Goal: Task Accomplishment & Management: Use online tool/utility

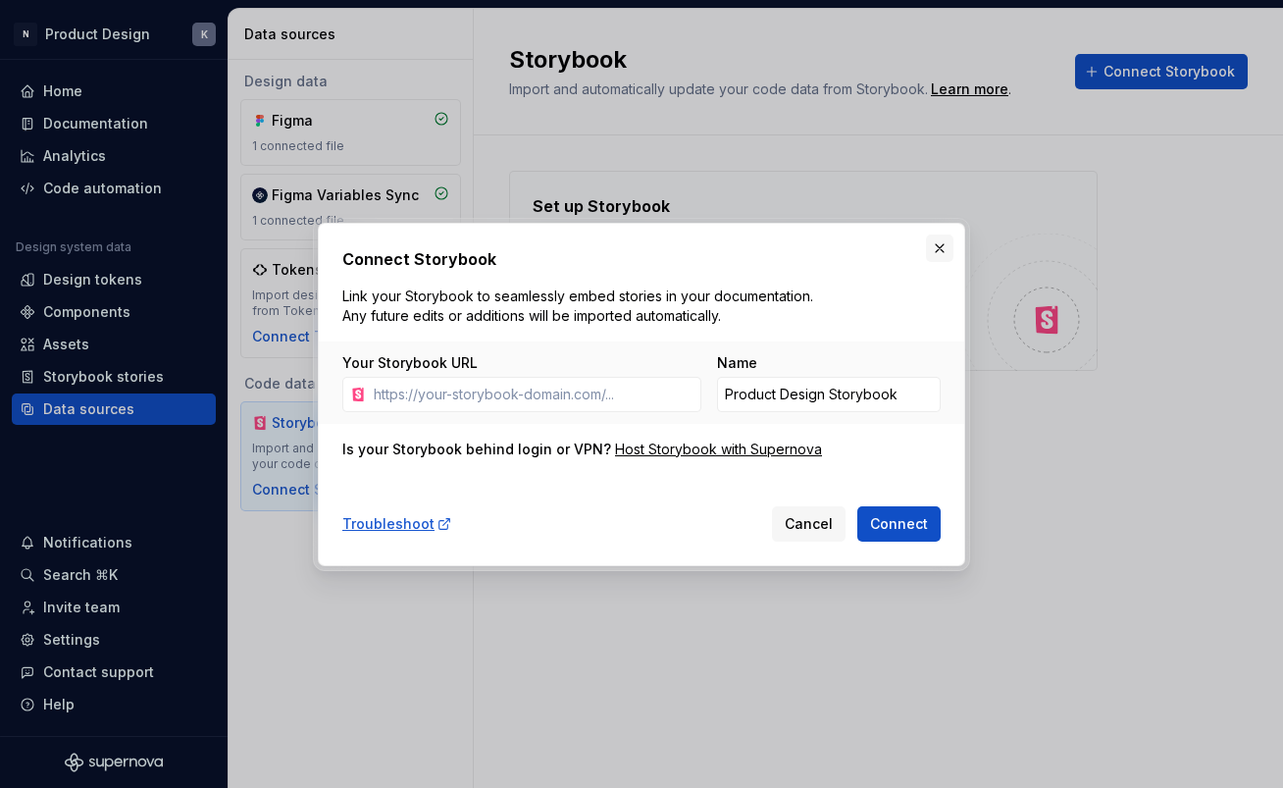
click at [950, 244] on button "button" at bounding box center [939, 247] width 27 height 27
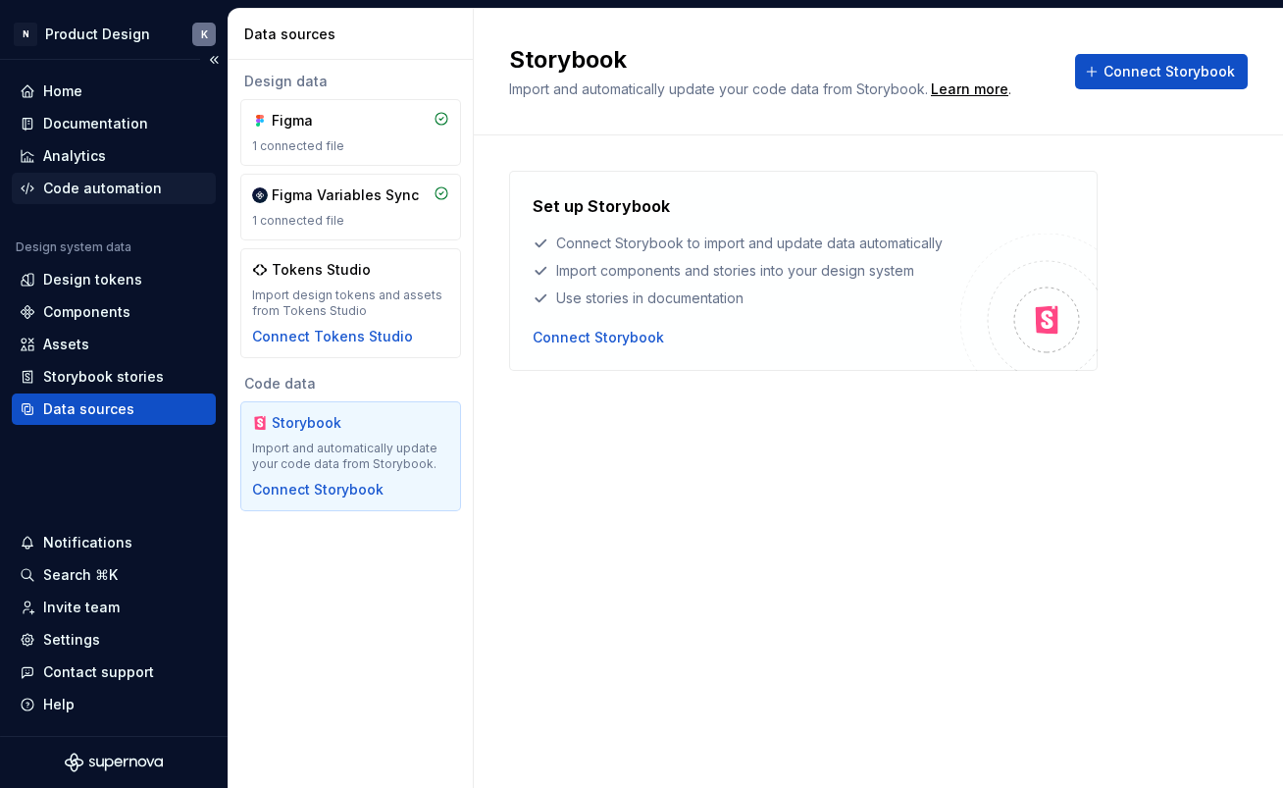
click at [136, 188] on div "Code automation" at bounding box center [102, 189] width 119 height 20
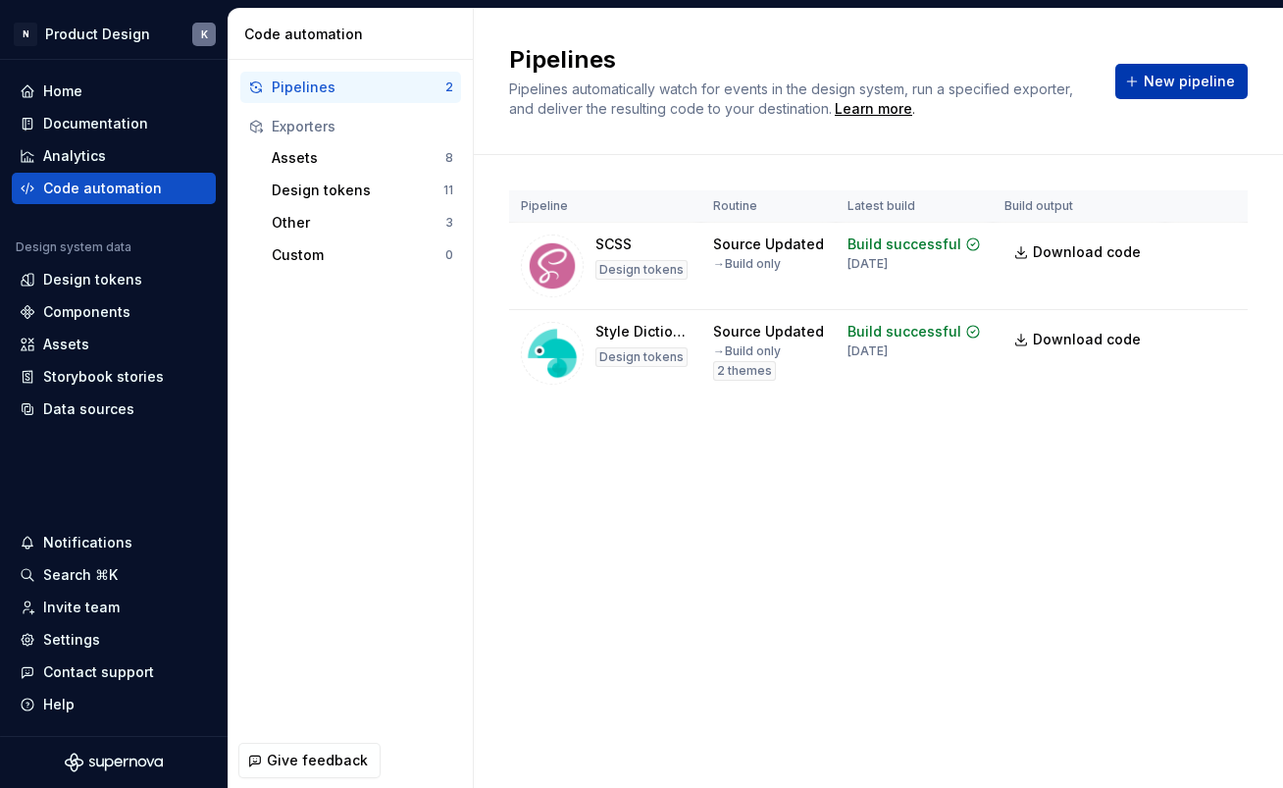
click at [1175, 77] on span "New pipeline" at bounding box center [1189, 82] width 91 height 20
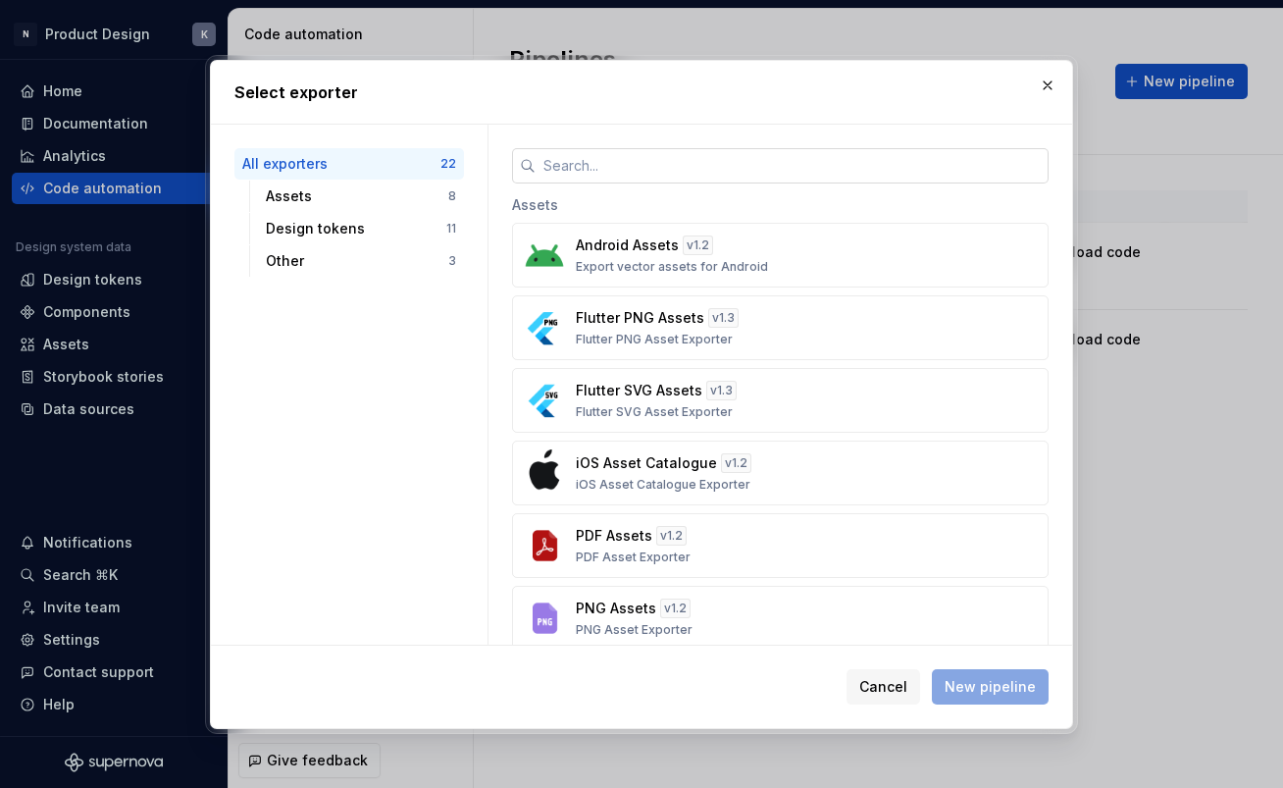
click at [733, 168] on input "text" at bounding box center [792, 165] width 513 height 35
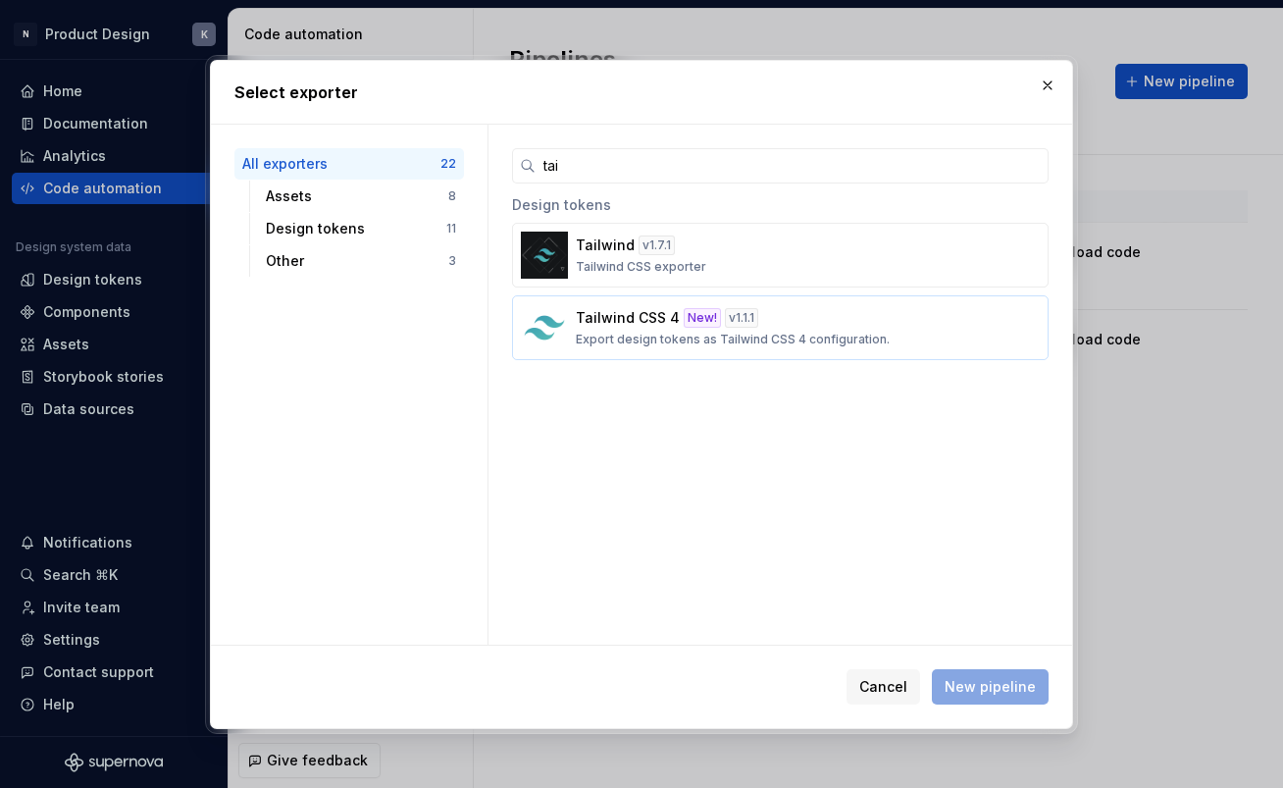
type input "tai"
click at [624, 317] on p "Tailwind CSS 4" at bounding box center [628, 318] width 104 height 20
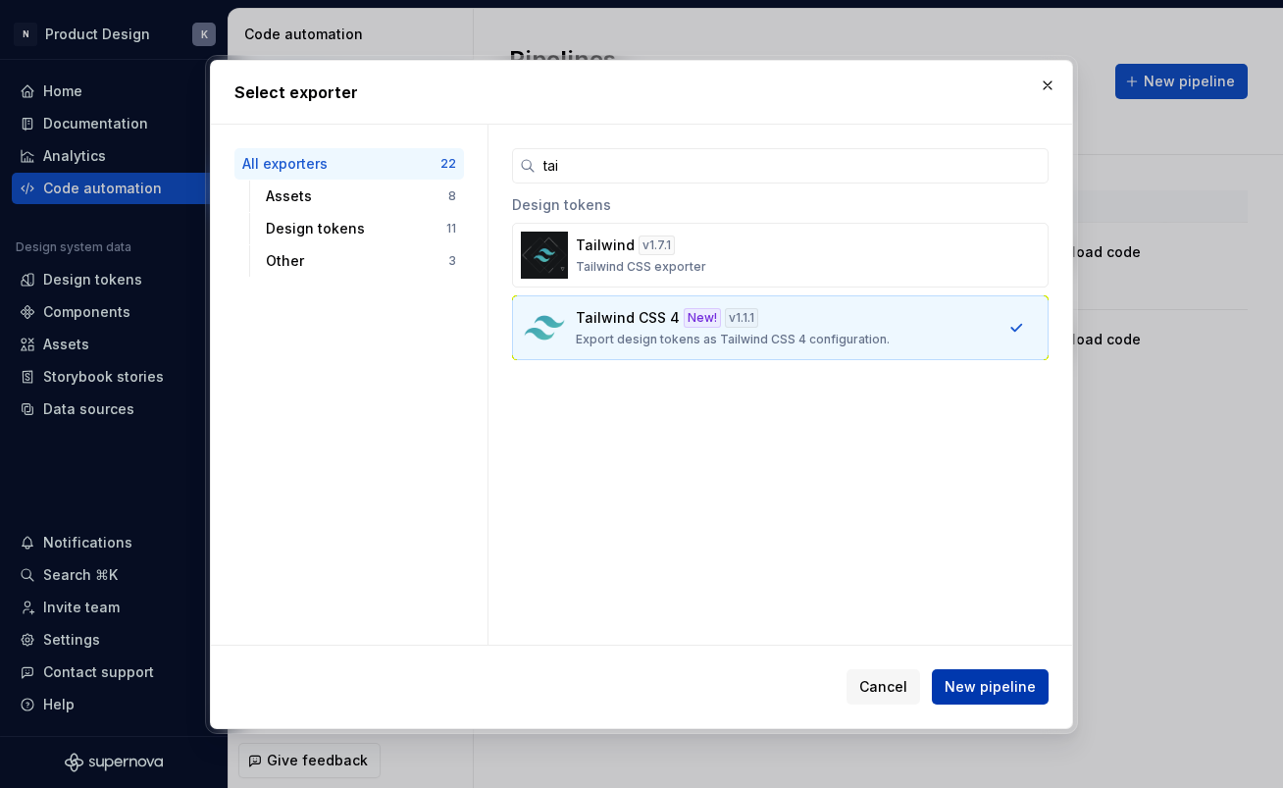
click at [955, 679] on span "New pipeline" at bounding box center [990, 687] width 91 height 20
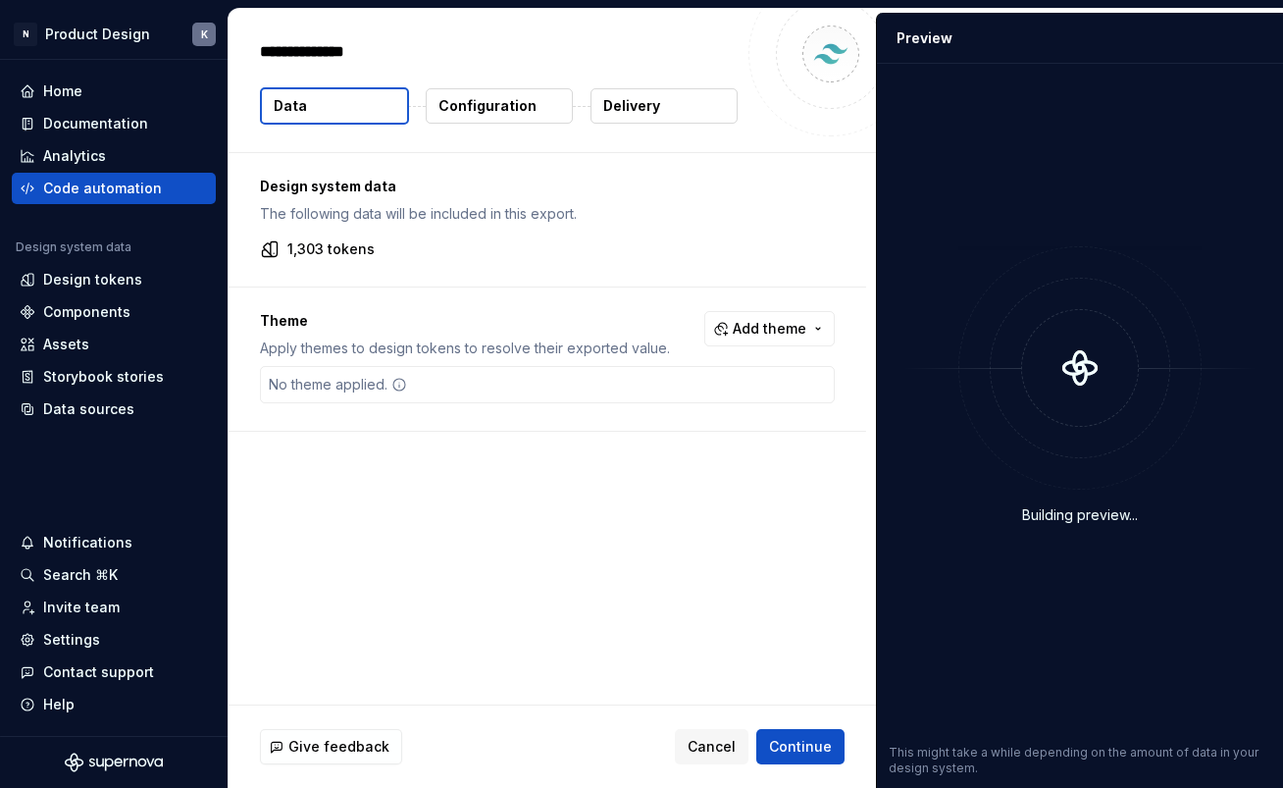
type textarea "*"
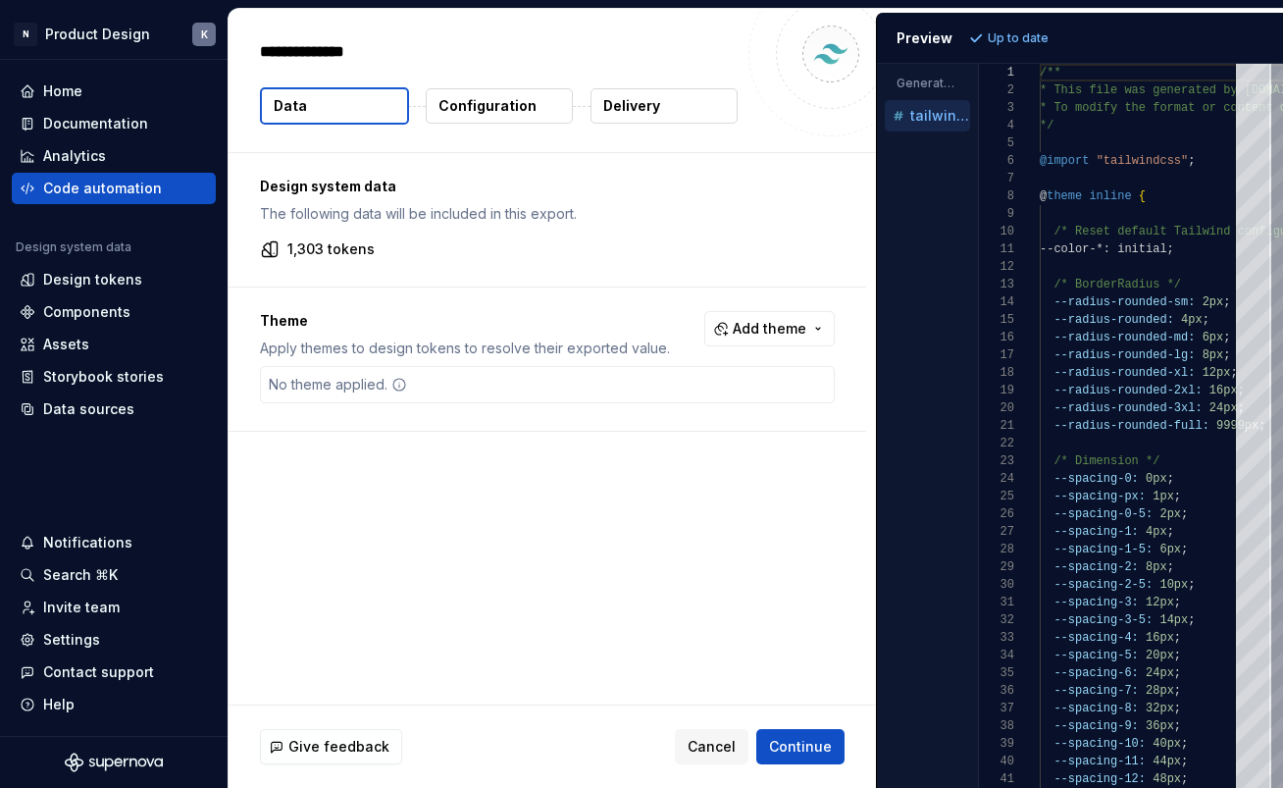
click at [528, 106] on p "Configuration" at bounding box center [487, 106] width 98 height 20
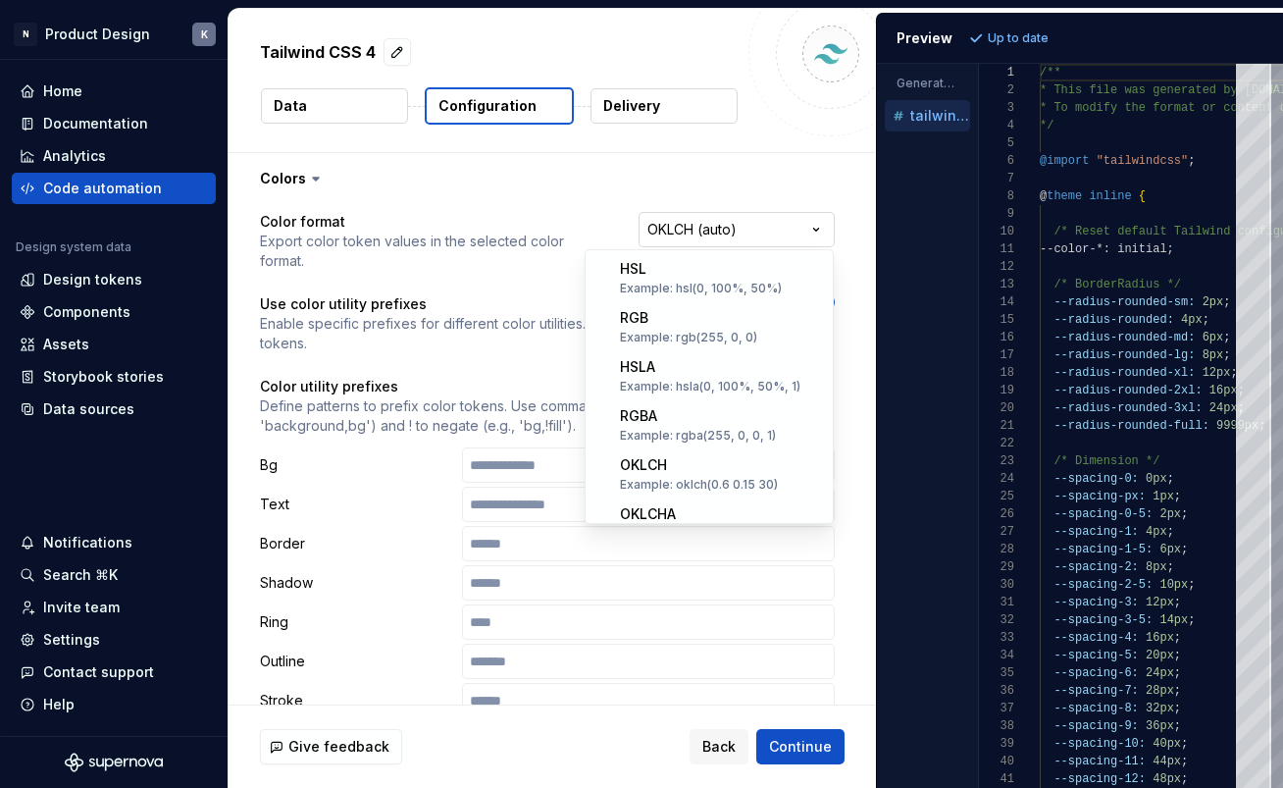
click at [804, 232] on html "**********" at bounding box center [641, 394] width 1283 height 788
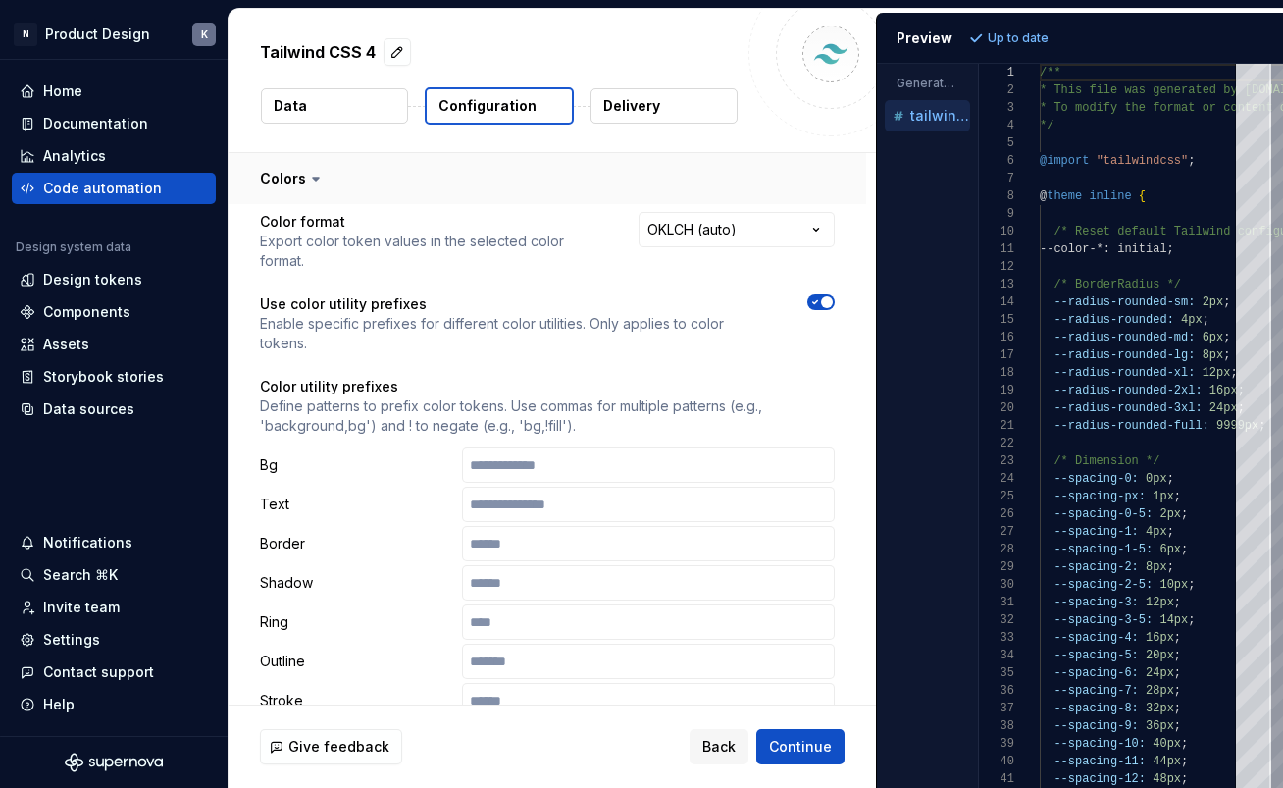
click at [840, 185] on html "**********" at bounding box center [641, 394] width 1283 height 788
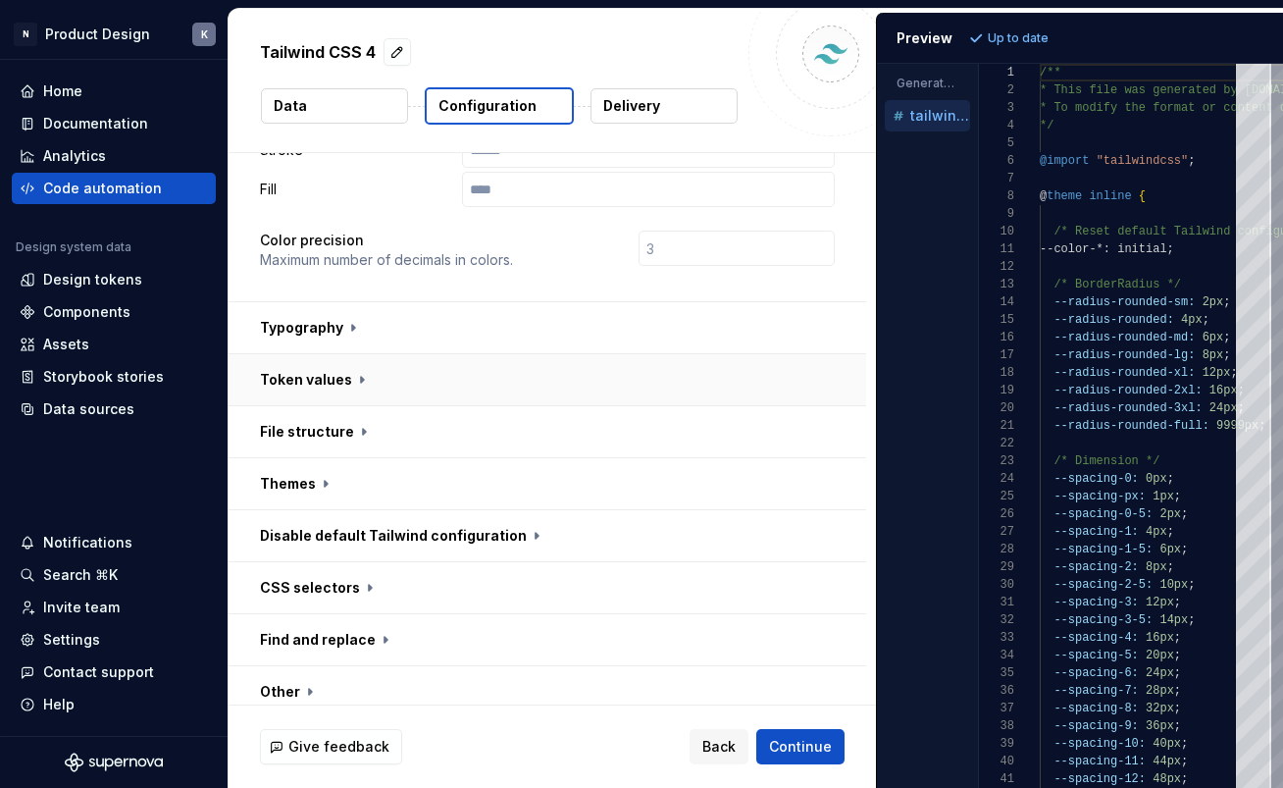
scroll to position [616, 0]
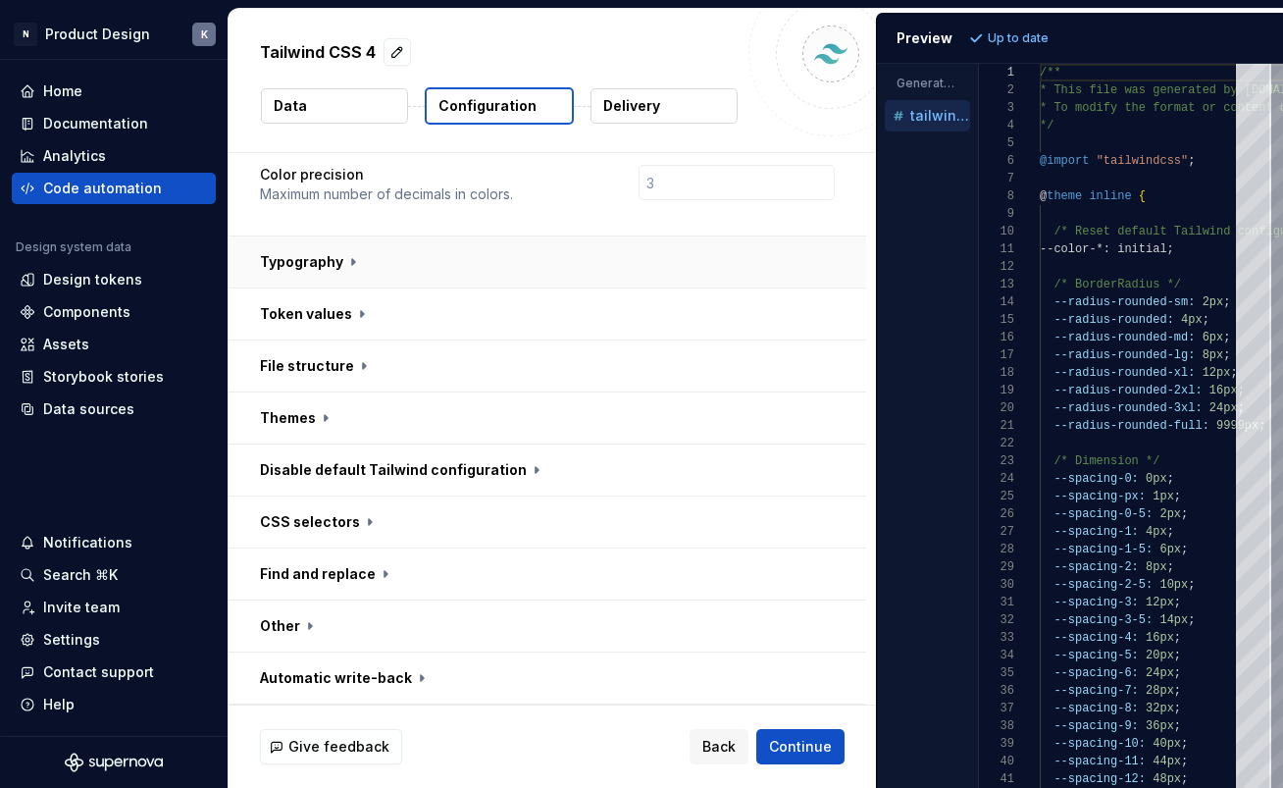
click at [734, 258] on button "button" at bounding box center [548, 261] width 638 height 51
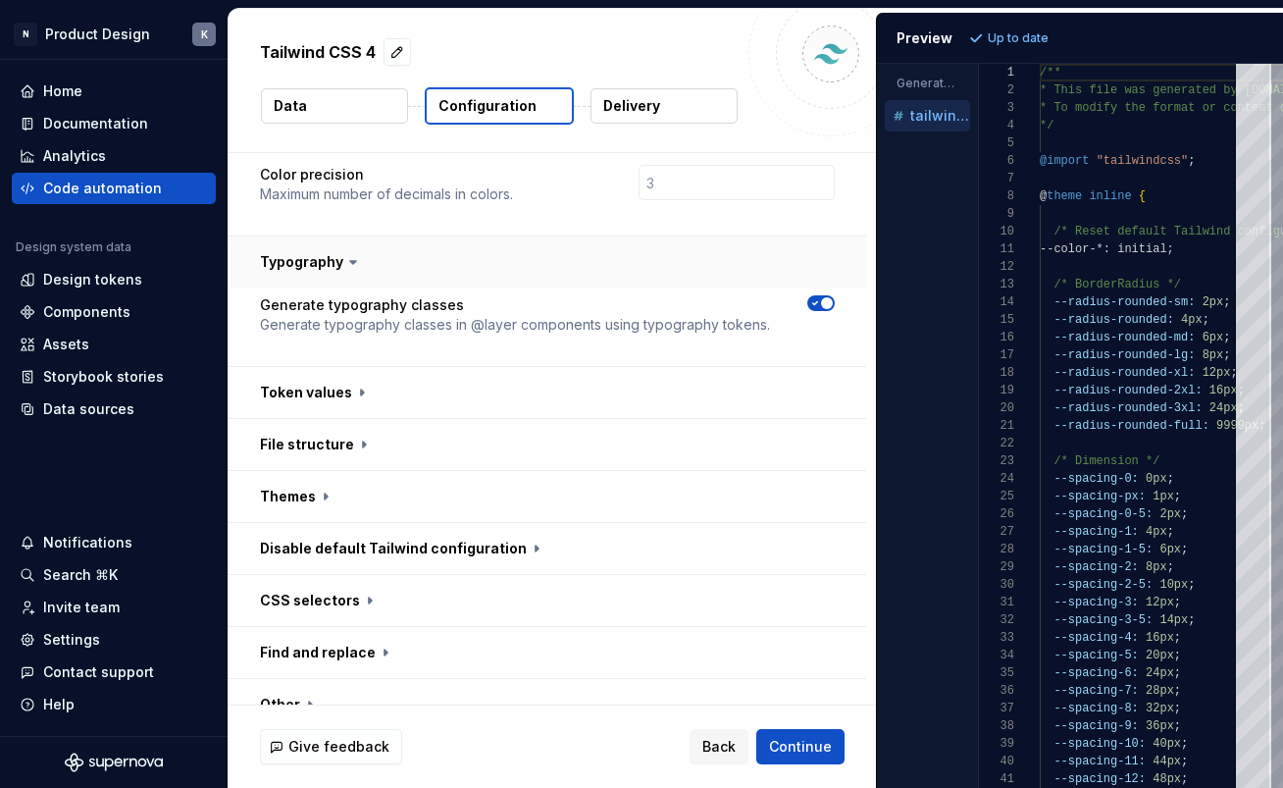
click at [734, 258] on button "button" at bounding box center [548, 261] width 638 height 51
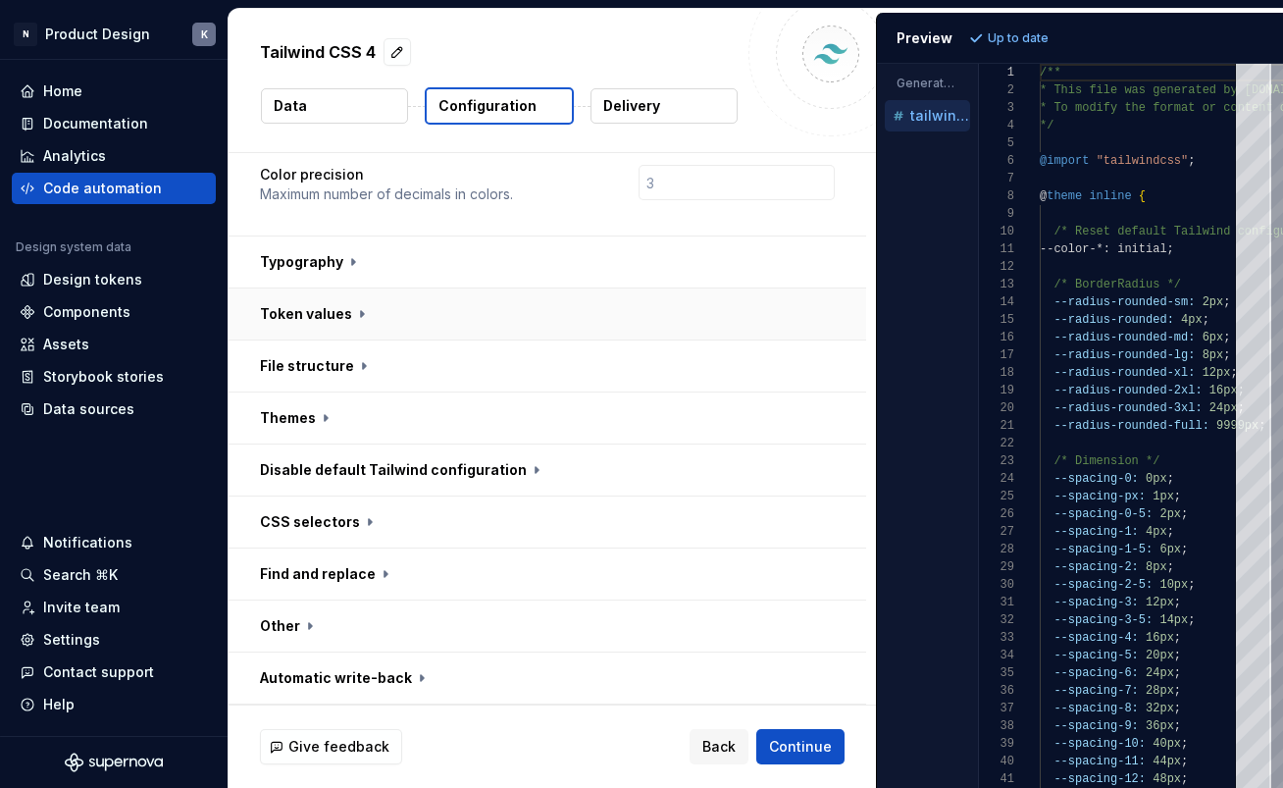
click at [704, 317] on button "button" at bounding box center [548, 313] width 638 height 51
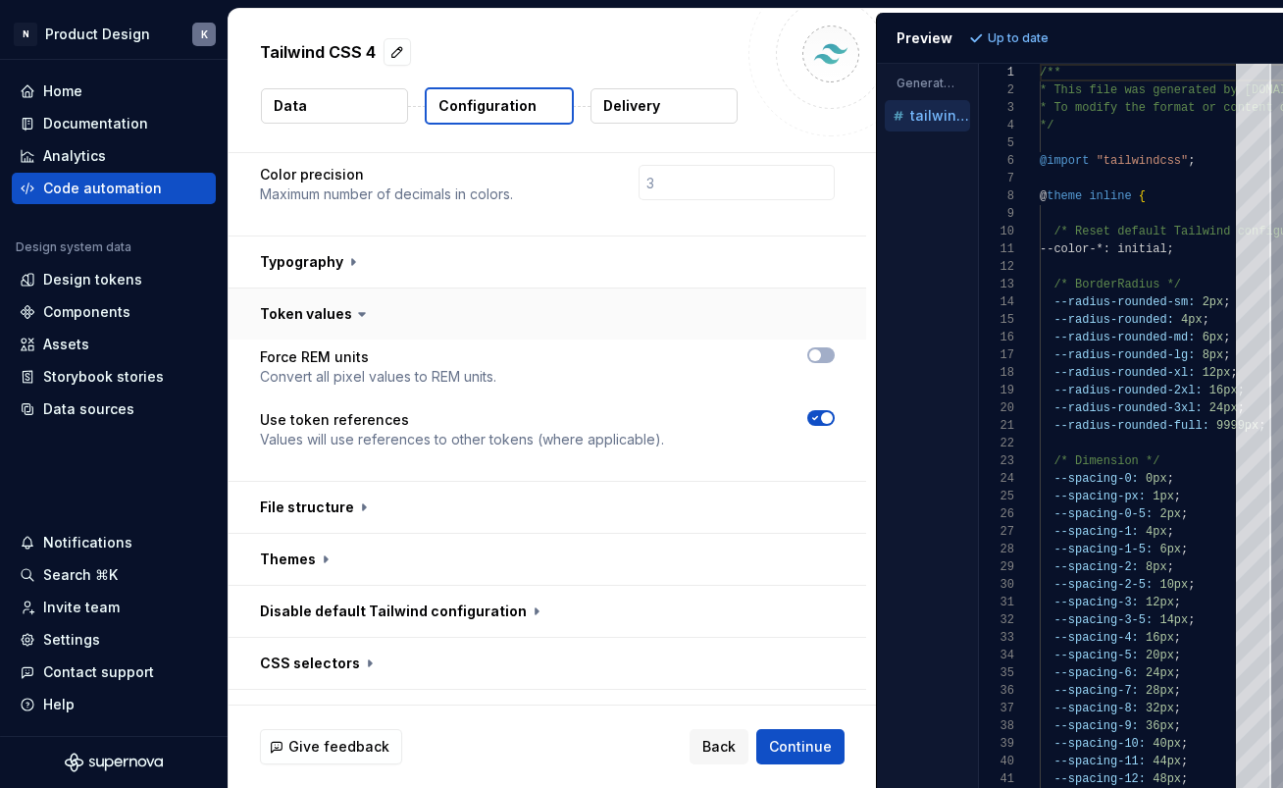
click at [704, 317] on button "button" at bounding box center [548, 313] width 638 height 51
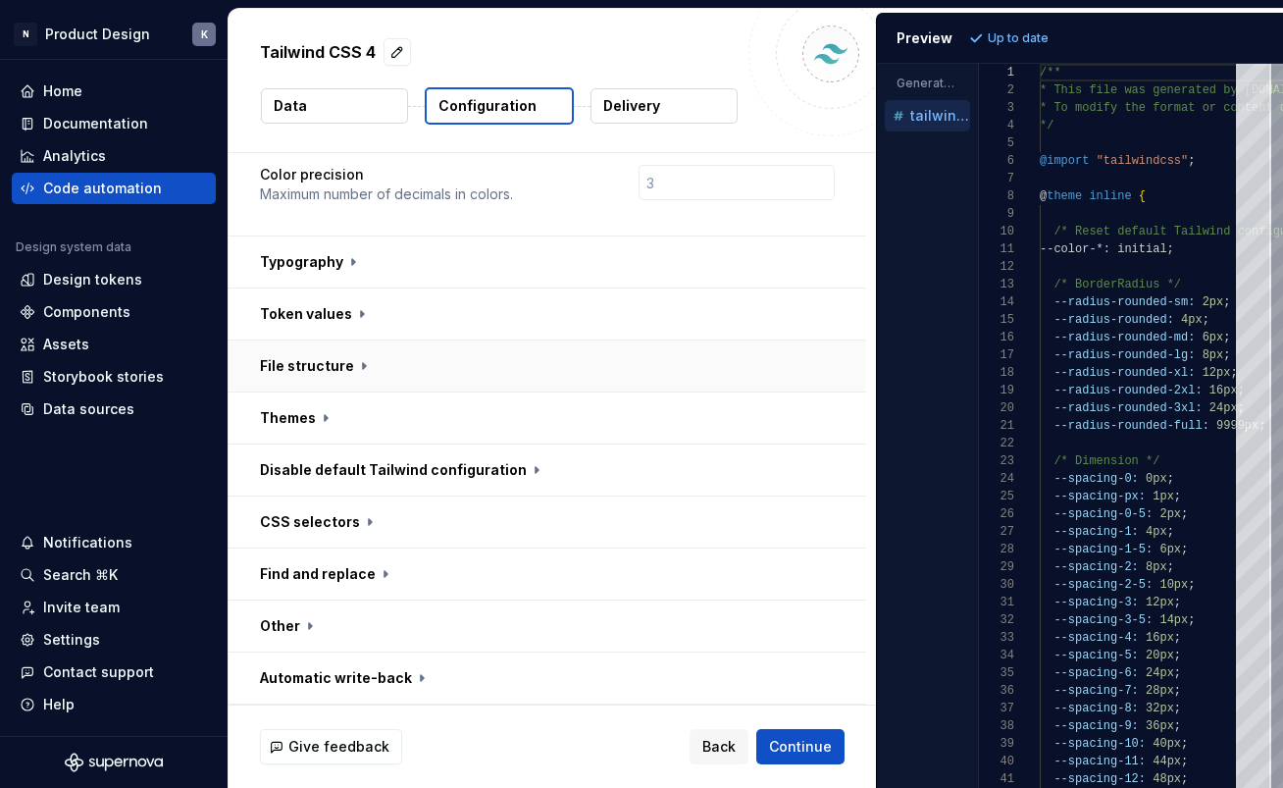
click at [683, 364] on button "button" at bounding box center [548, 365] width 638 height 51
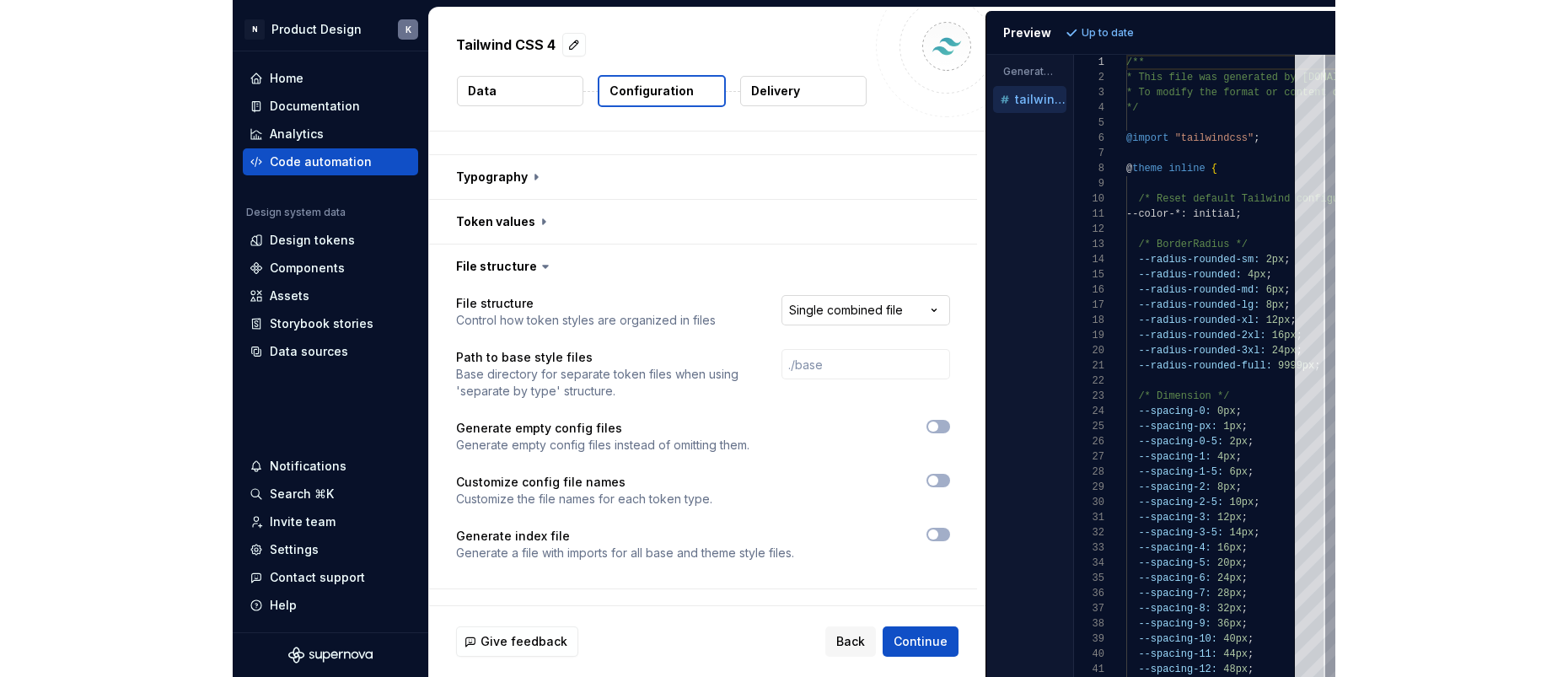
scroll to position [656, 0]
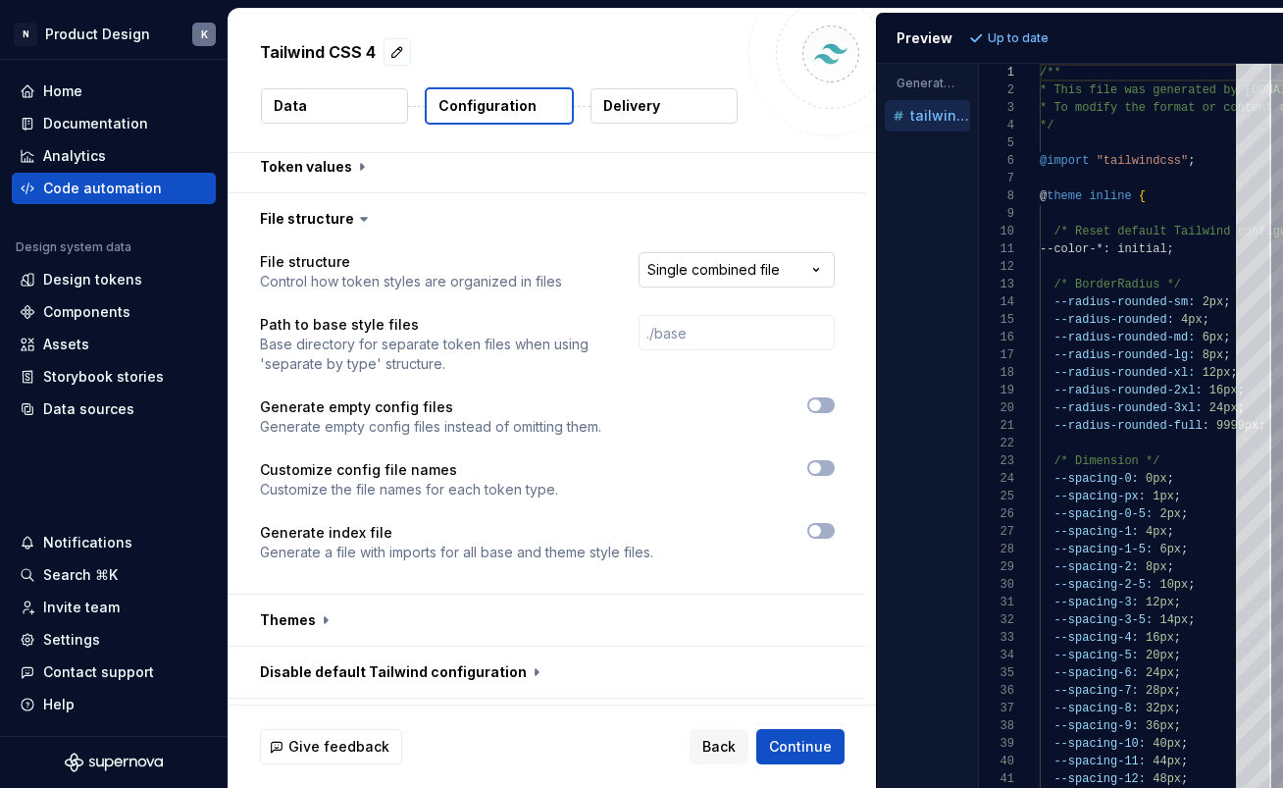
click at [735, 273] on html "**********" at bounding box center [641, 394] width 1283 height 788
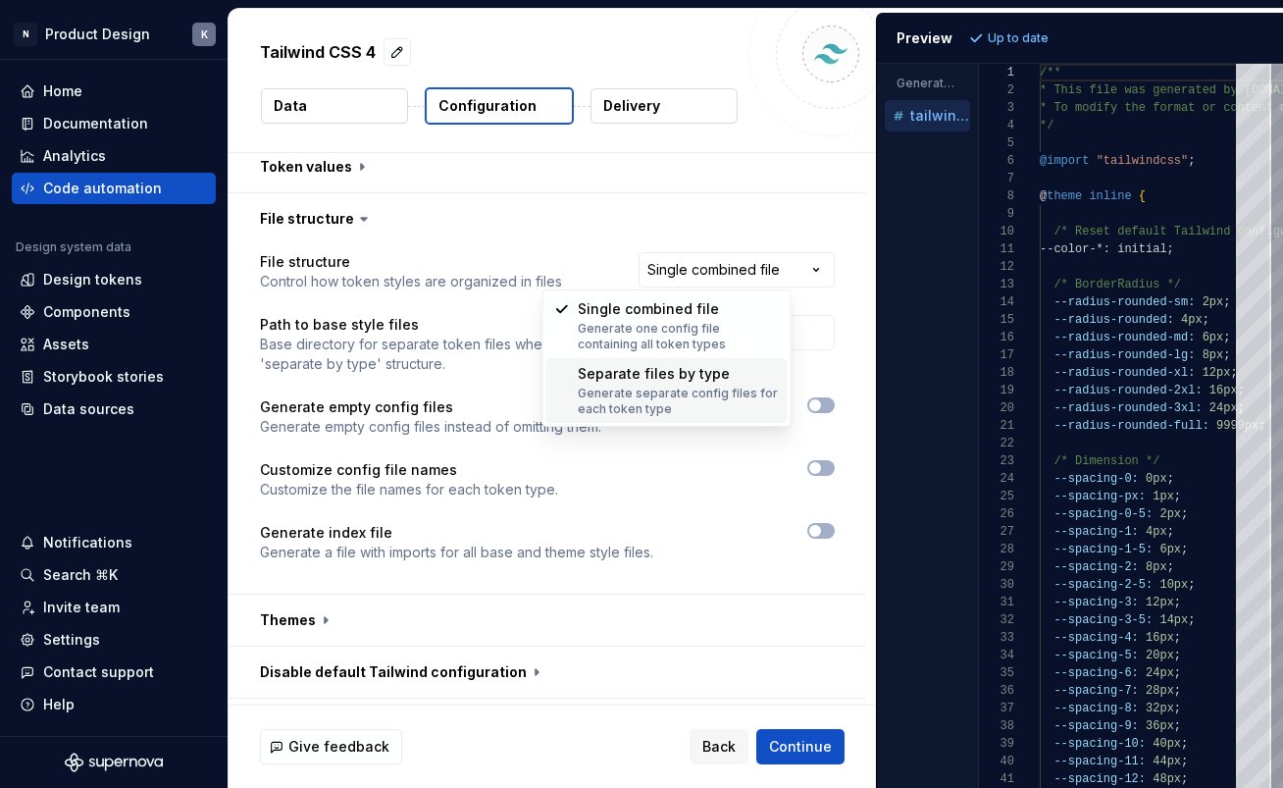
select select "**********"
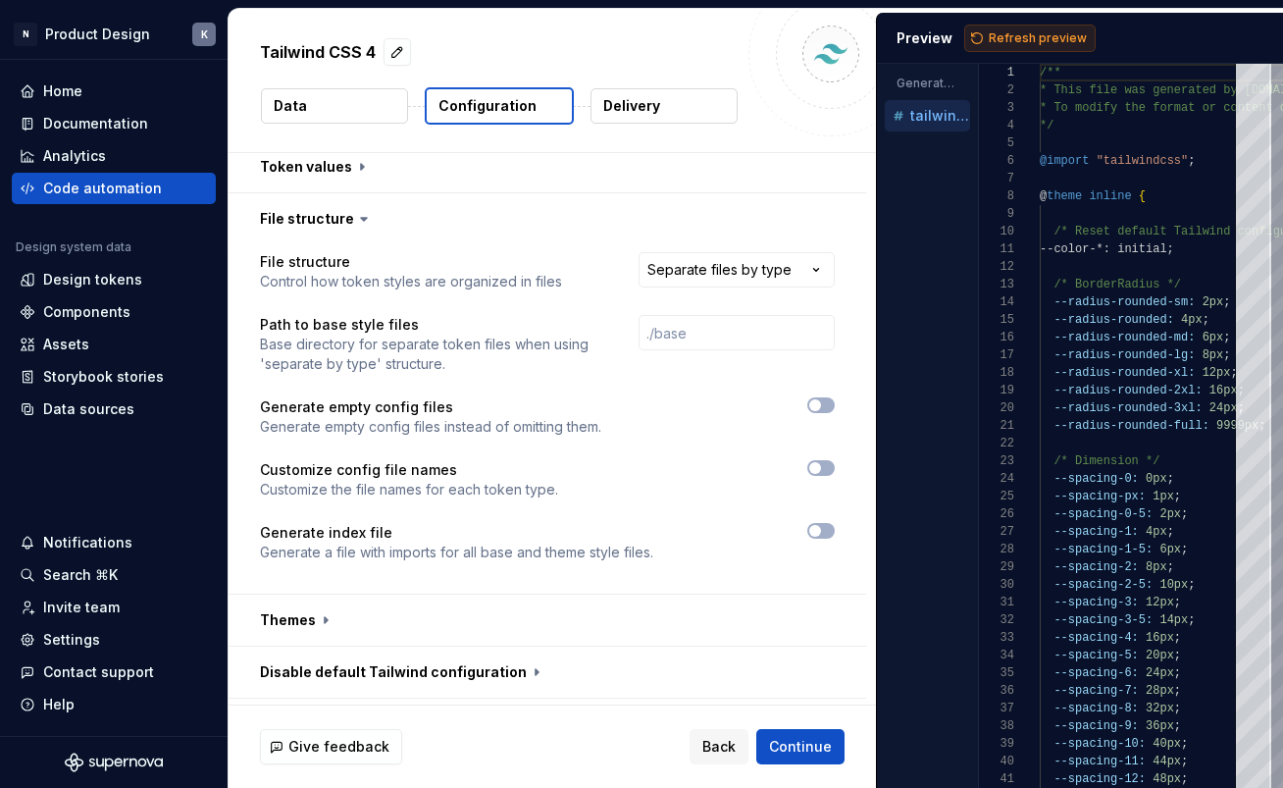
click at [1011, 44] on span "Refresh preview" at bounding box center [1038, 38] width 98 height 16
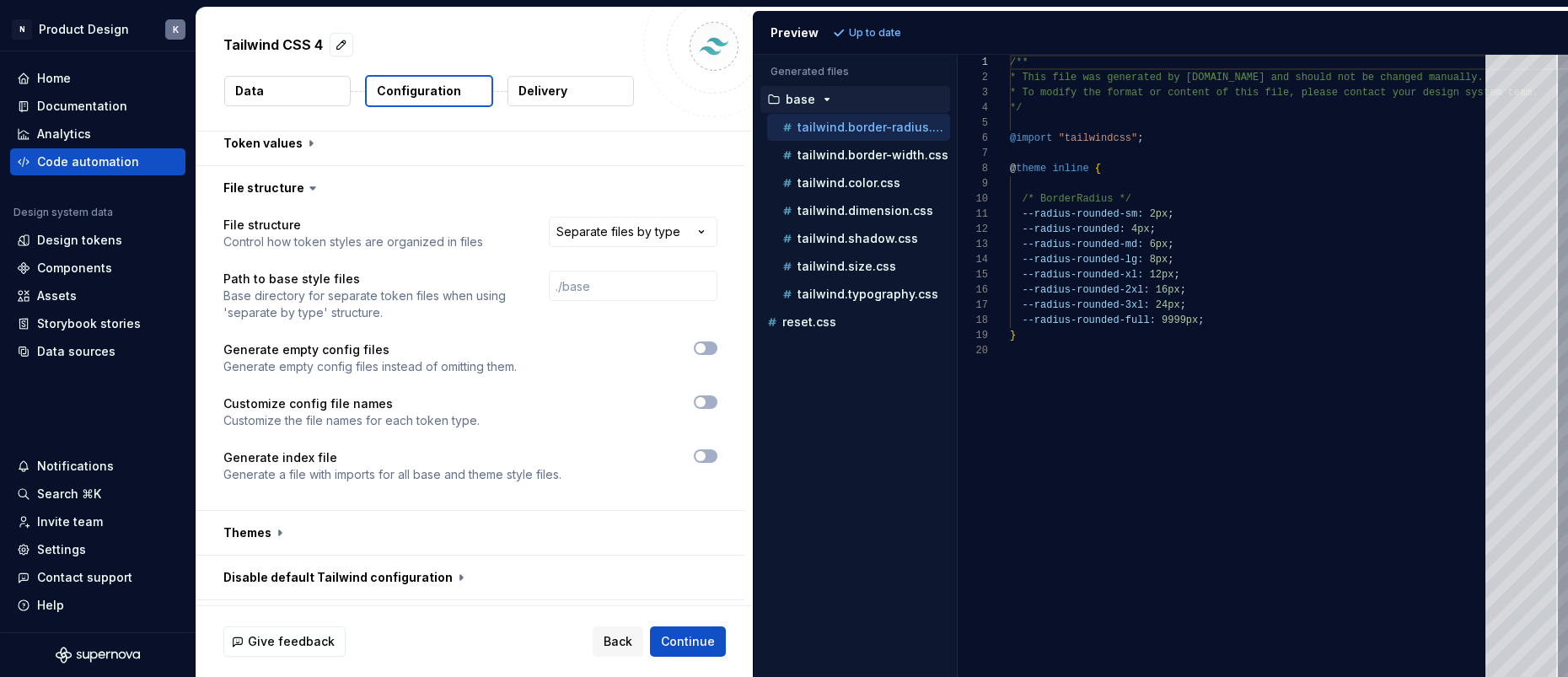
scroll to position [704, 0]
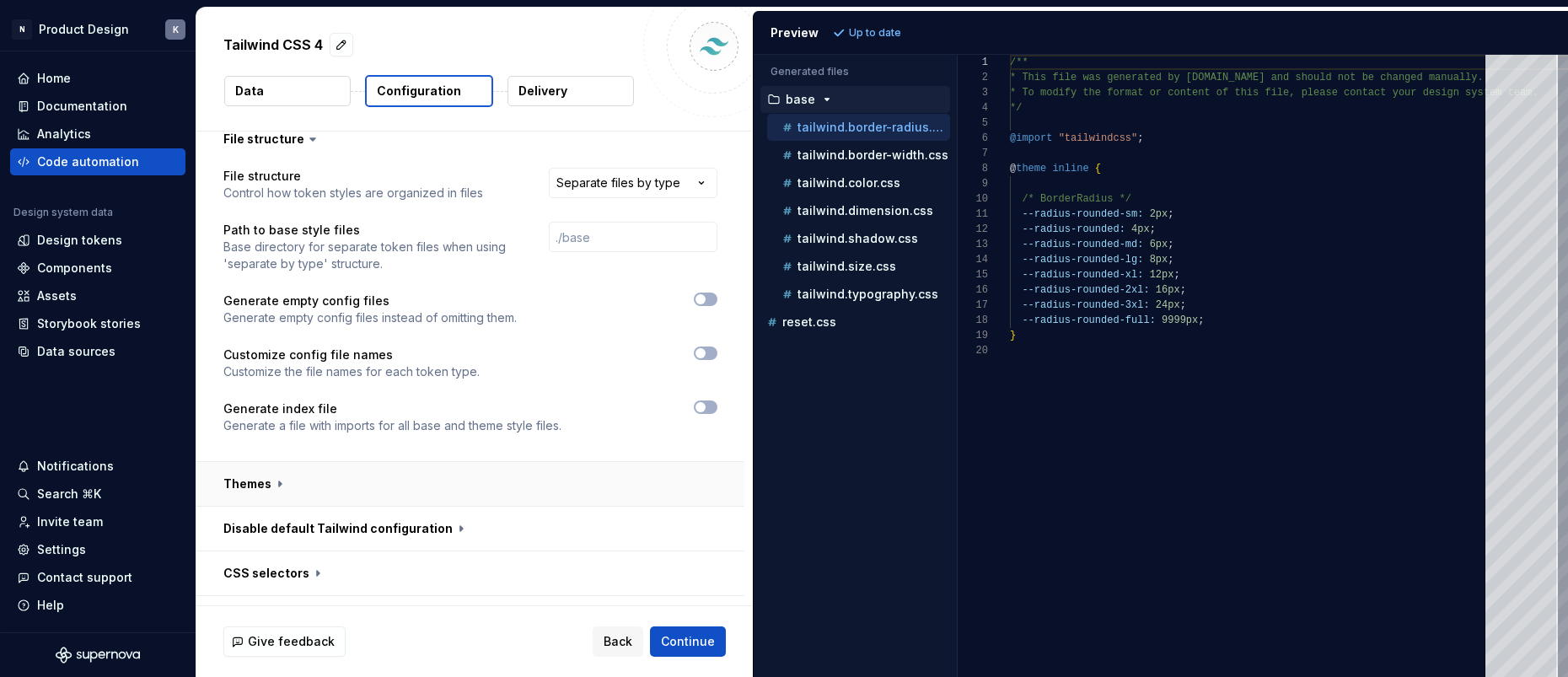
click at [386, 488] on button "button" at bounding box center [471, 484] width 548 height 44
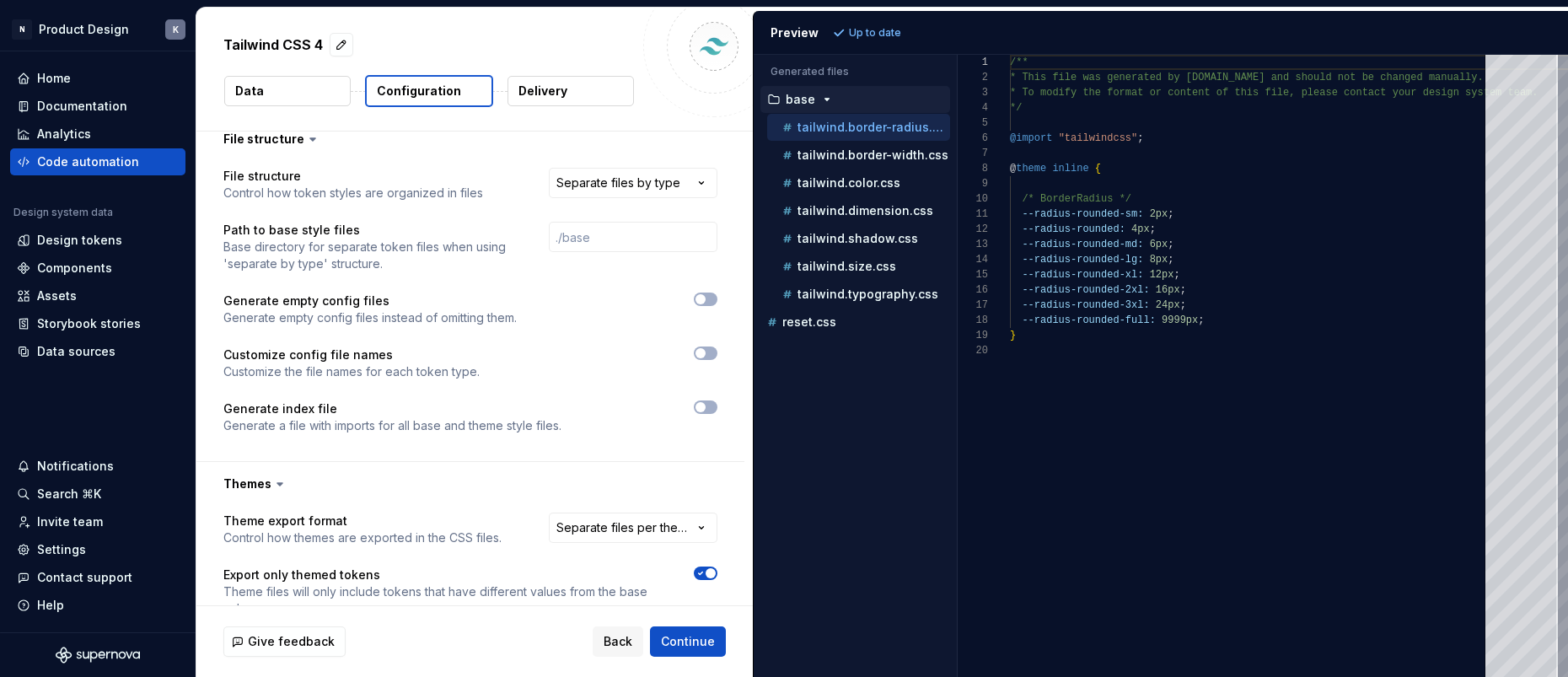
scroll to position [887, 0]
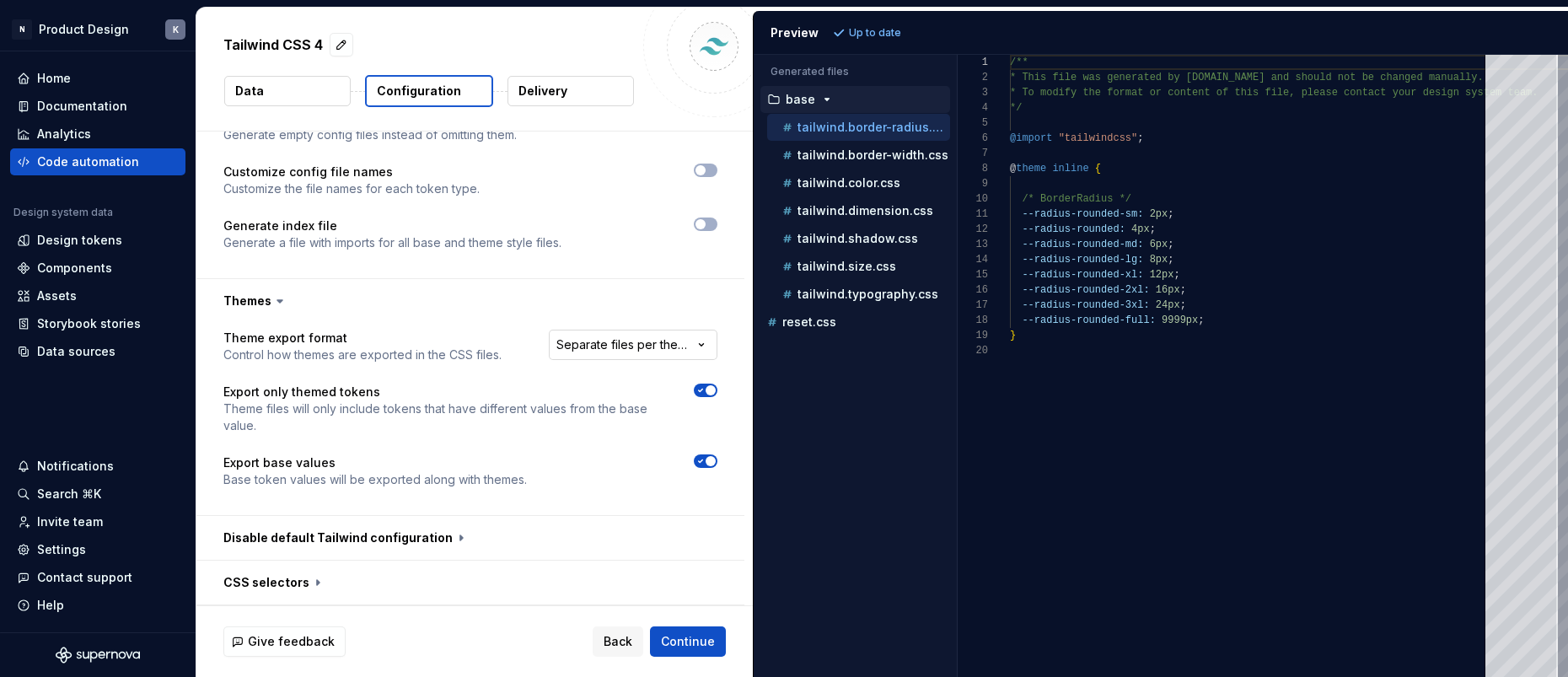
click at [686, 345] on html "**********" at bounding box center [784, 338] width 1568 height 677
click at [733, 286] on html "**********" at bounding box center [784, 338] width 1568 height 677
click at [431, 528] on button "button" at bounding box center [471, 537] width 548 height 44
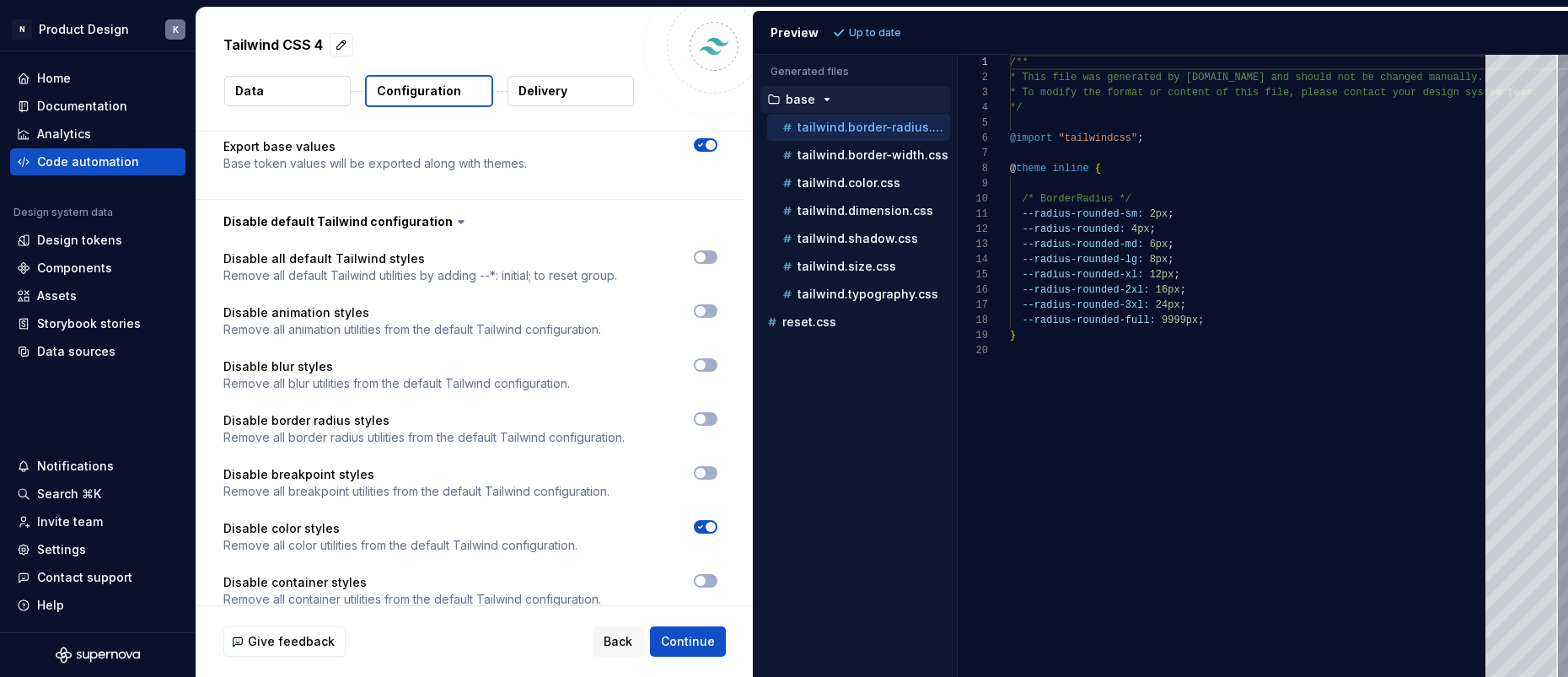
scroll to position [1260, 0]
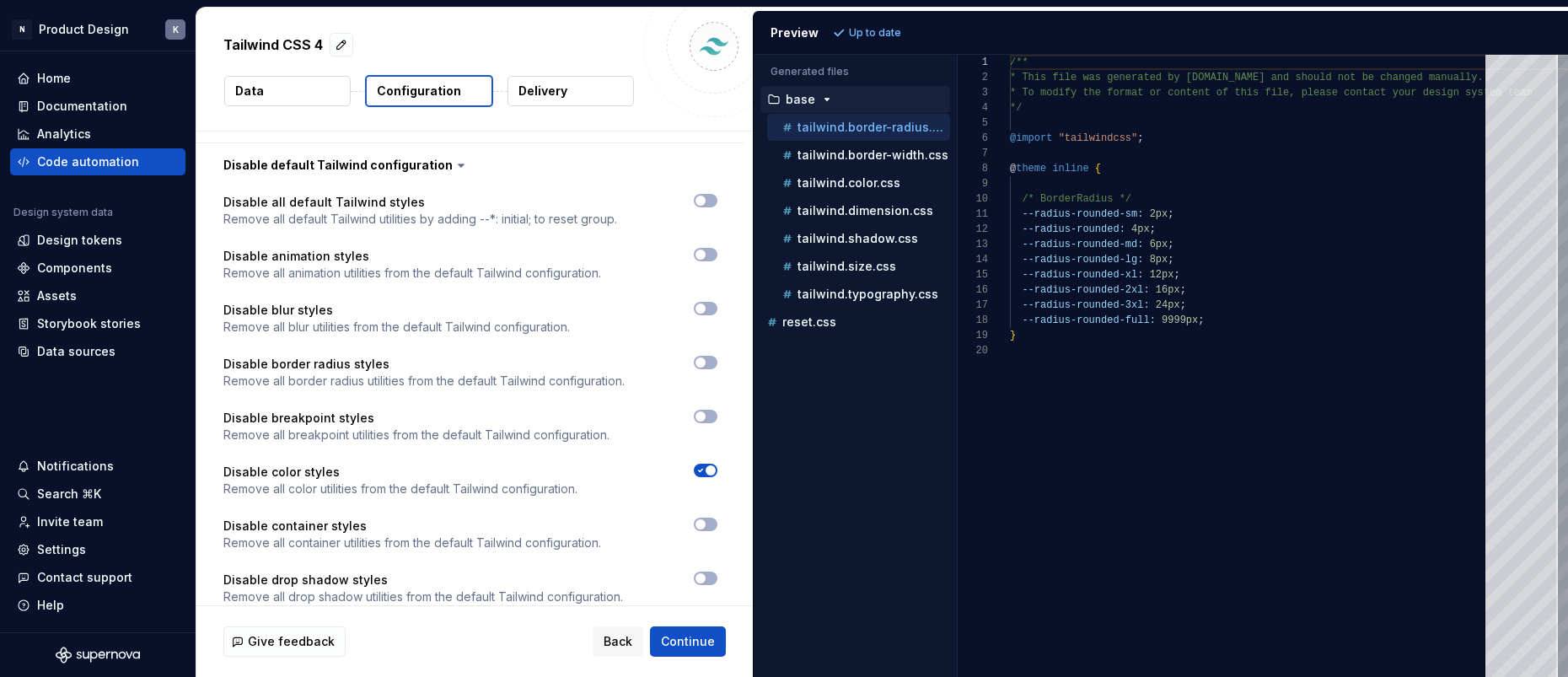
click at [453, 159] on icon at bounding box center [461, 165] width 17 height 17
click at [453, 161] on icon at bounding box center [461, 165] width 17 height 17
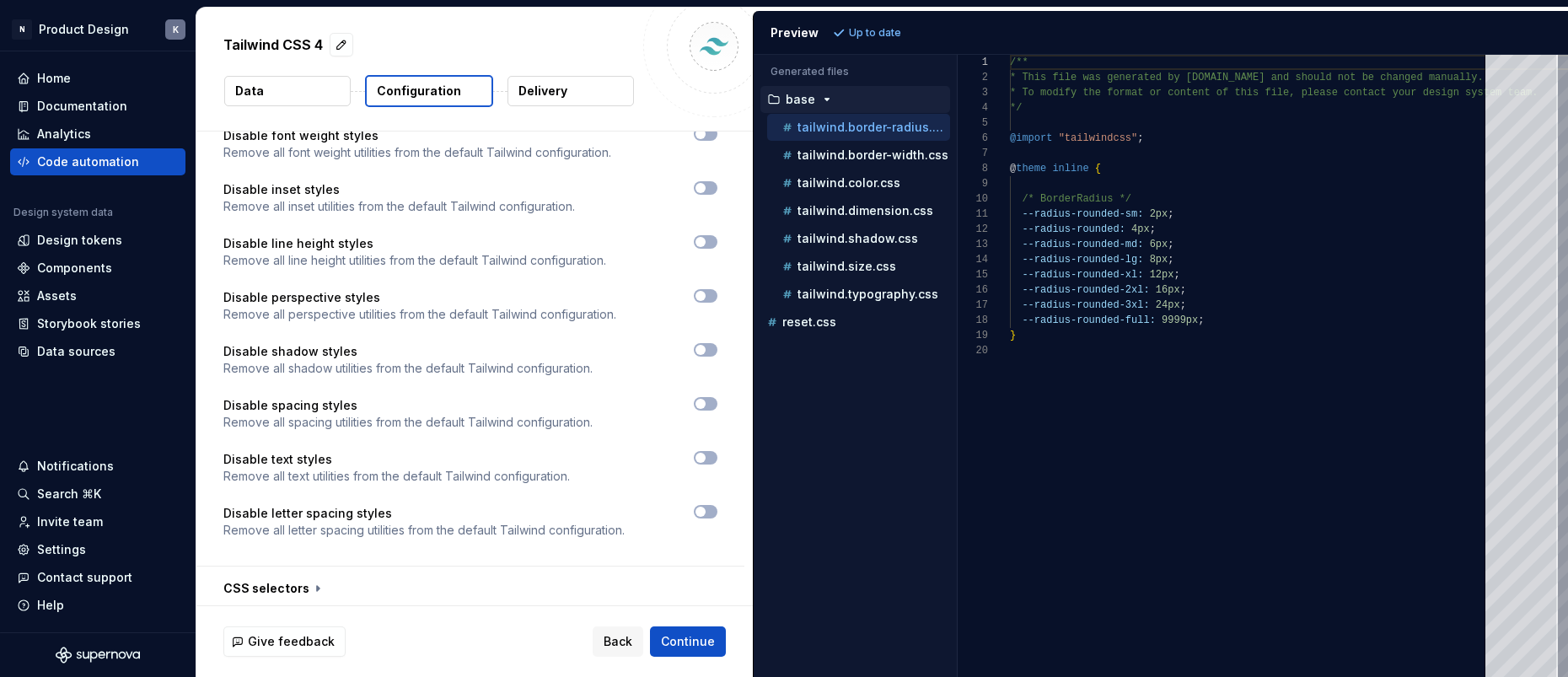
scroll to position [1952, 0]
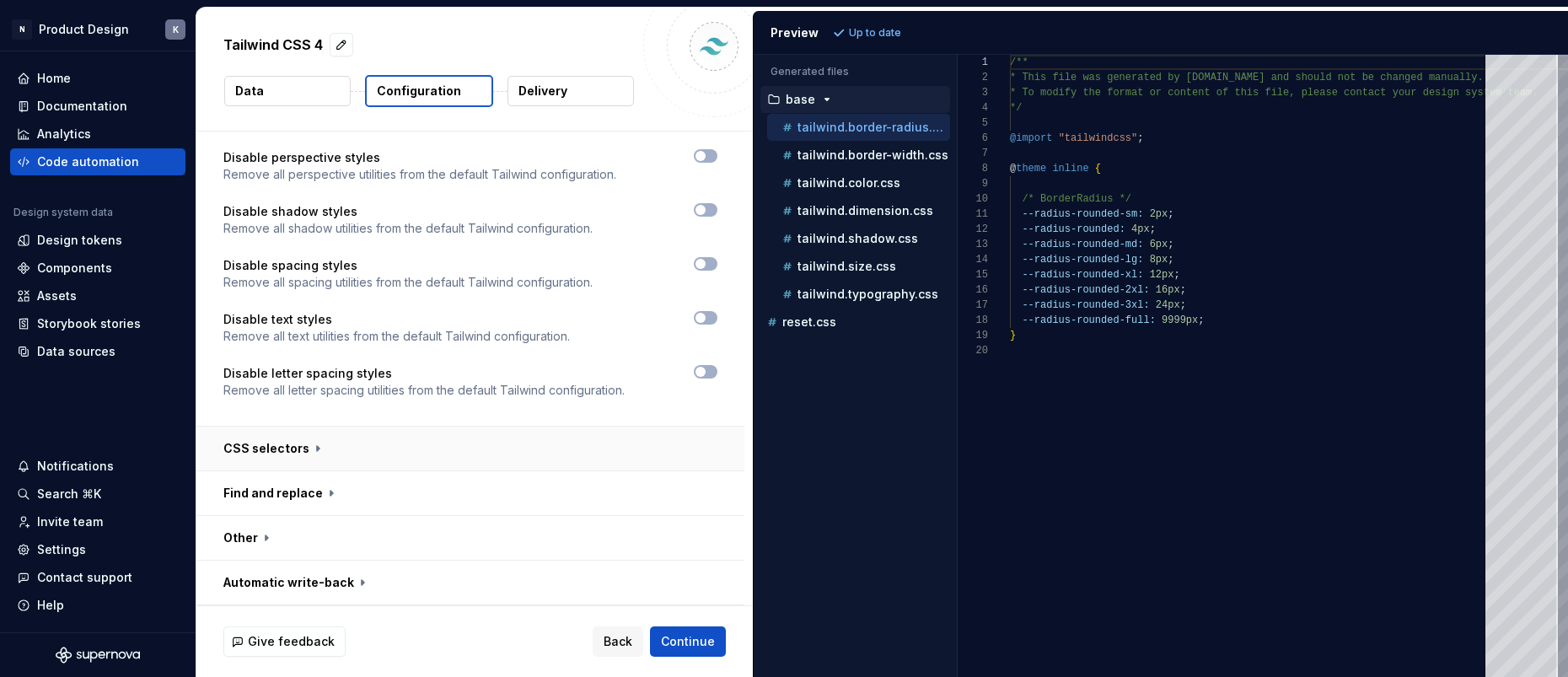
click at [296, 448] on button "button" at bounding box center [471, 448] width 548 height 44
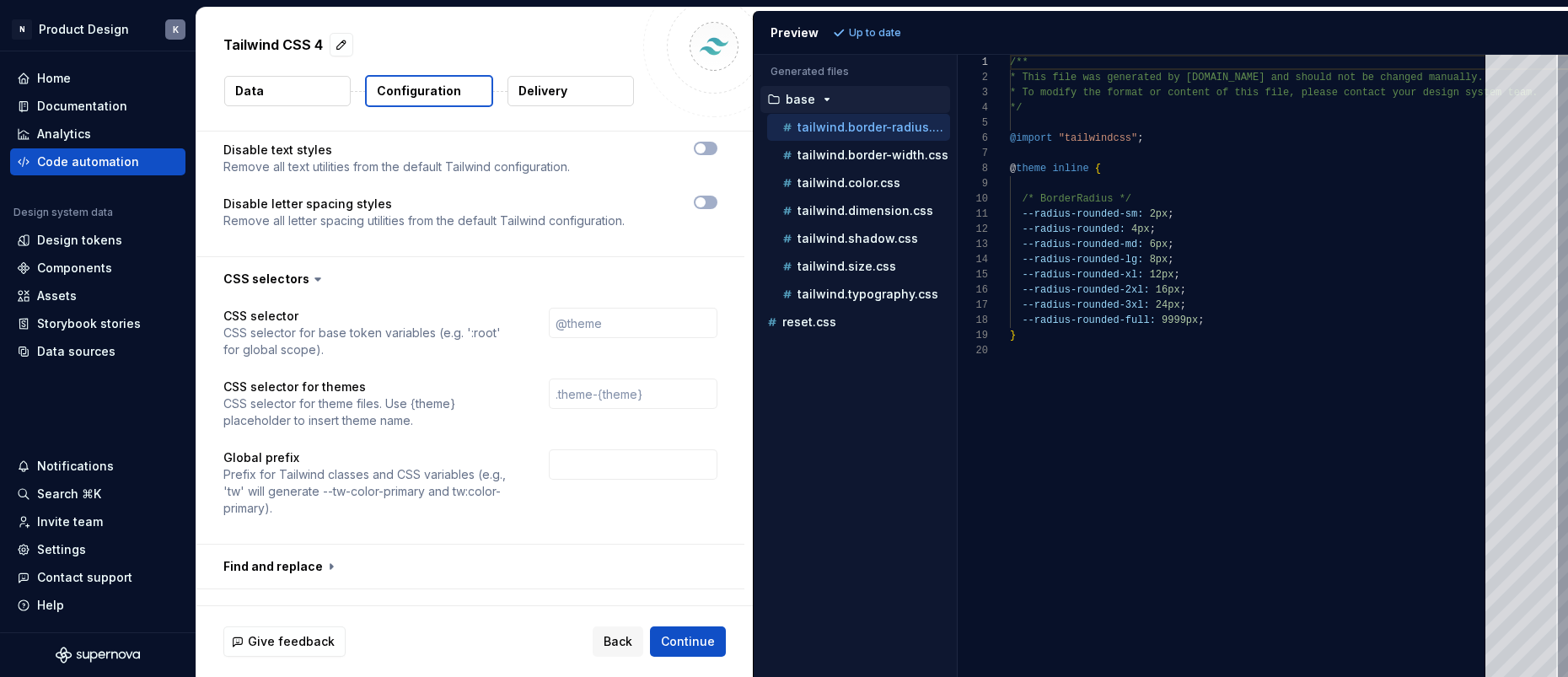
scroll to position [2194, 0]
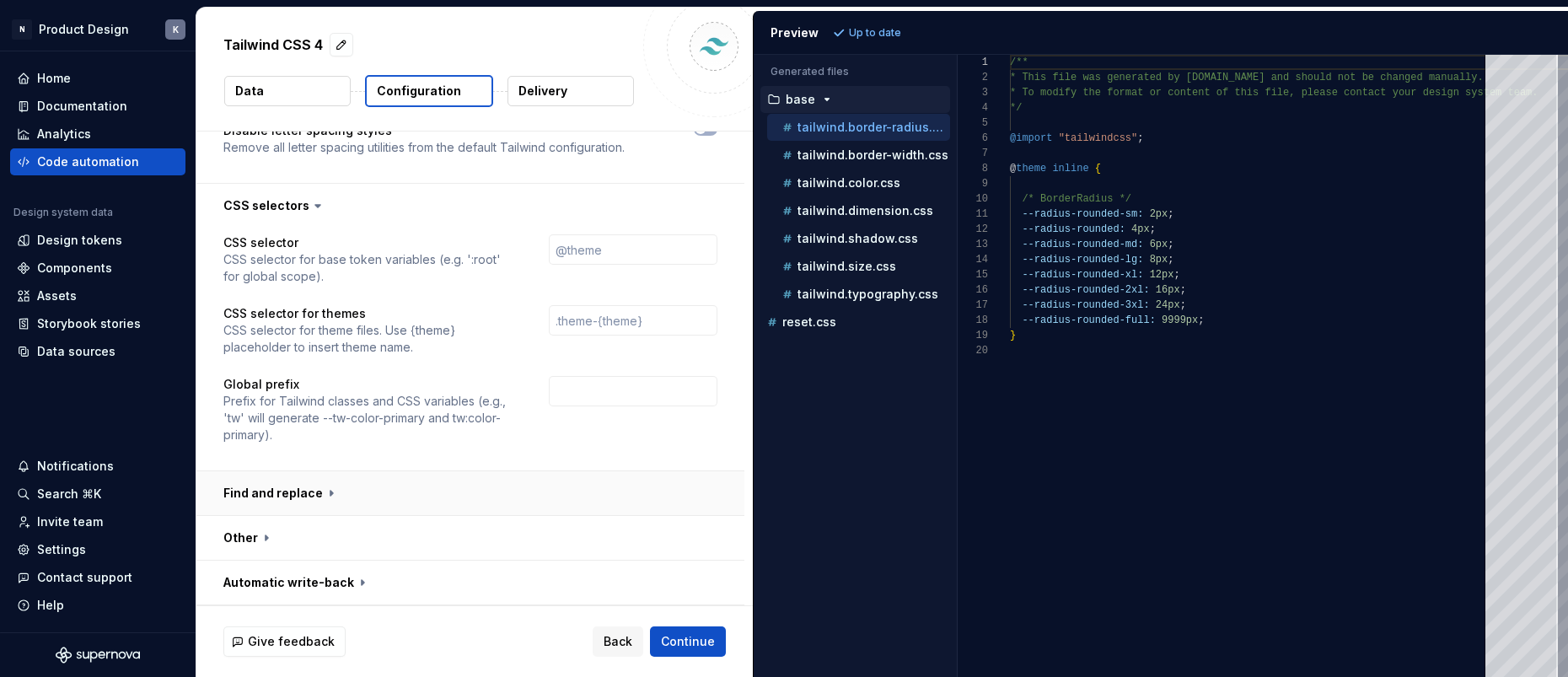
click at [326, 497] on button "button" at bounding box center [471, 492] width 548 height 44
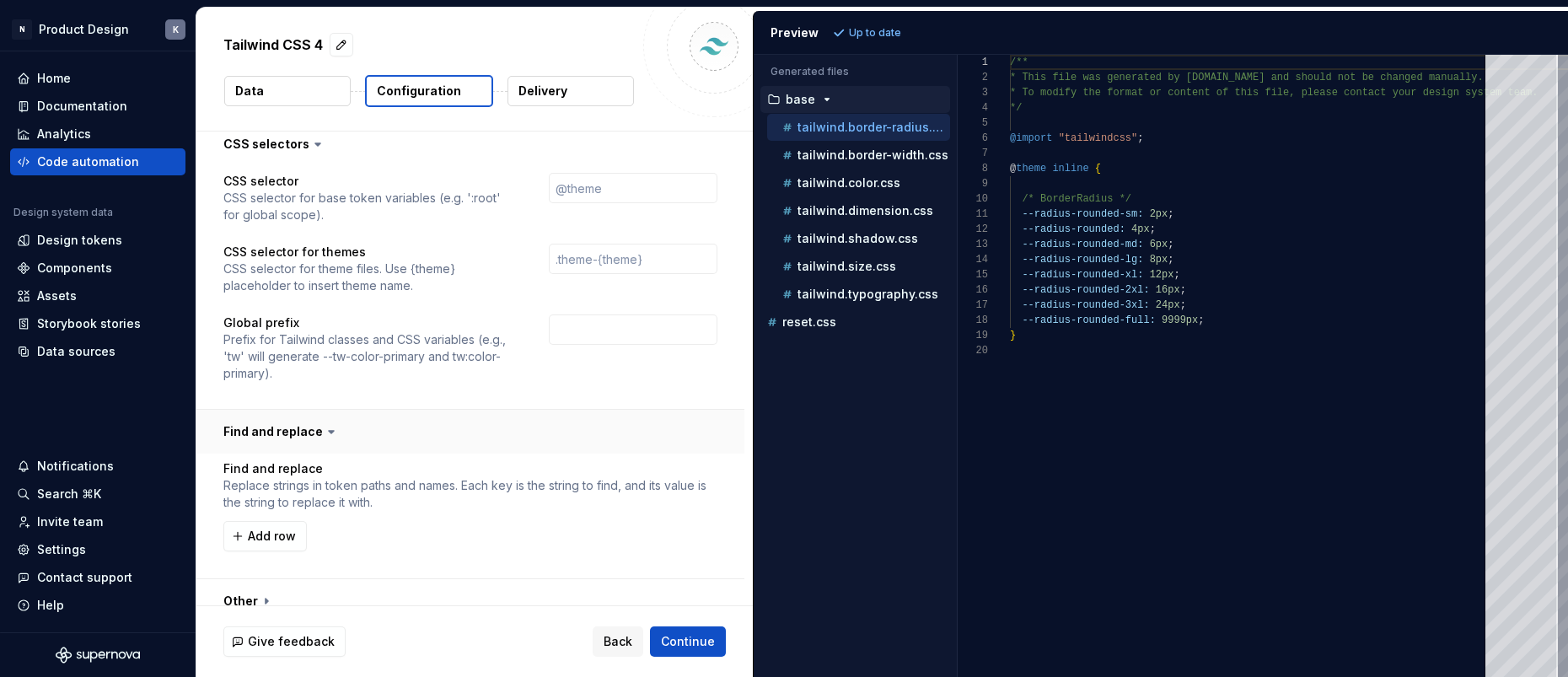
scroll to position [2320, 0]
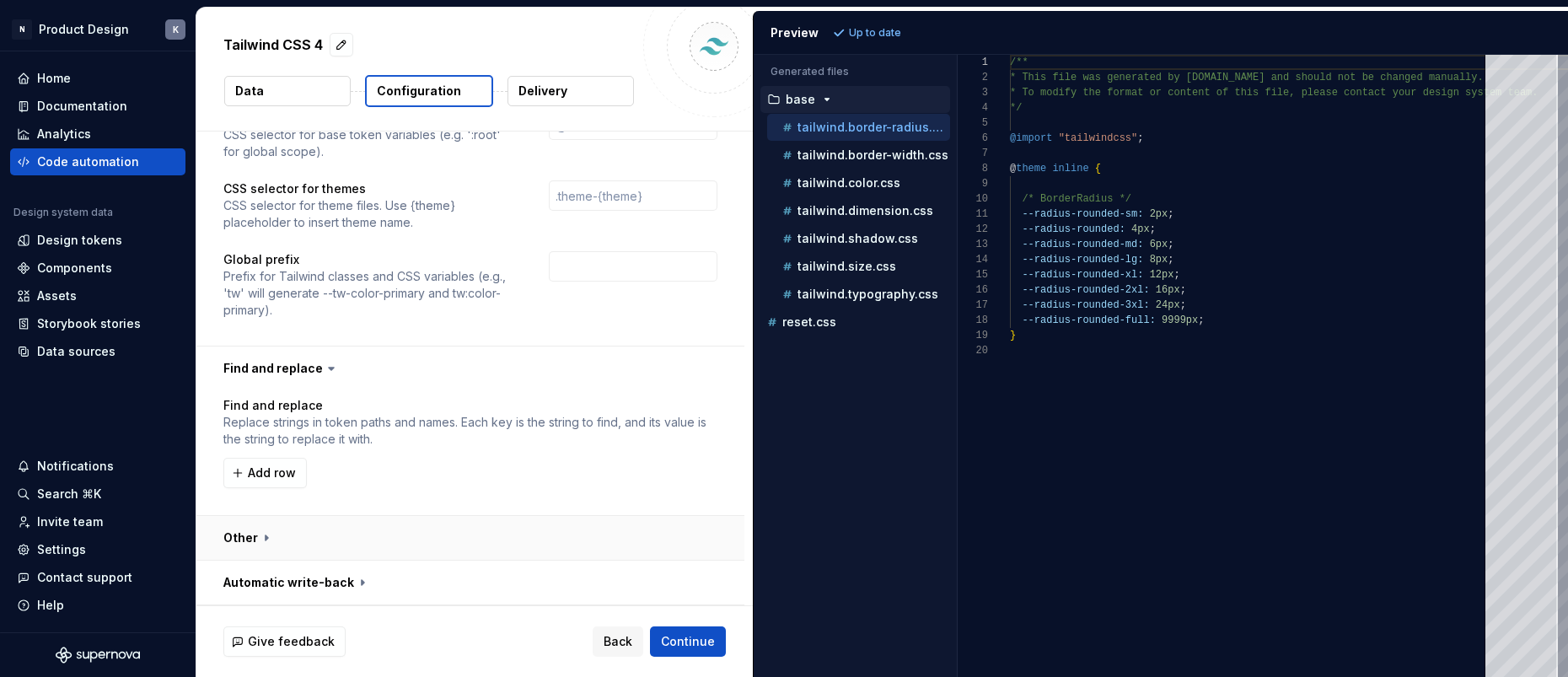
click at [288, 543] on button "button" at bounding box center [471, 537] width 548 height 44
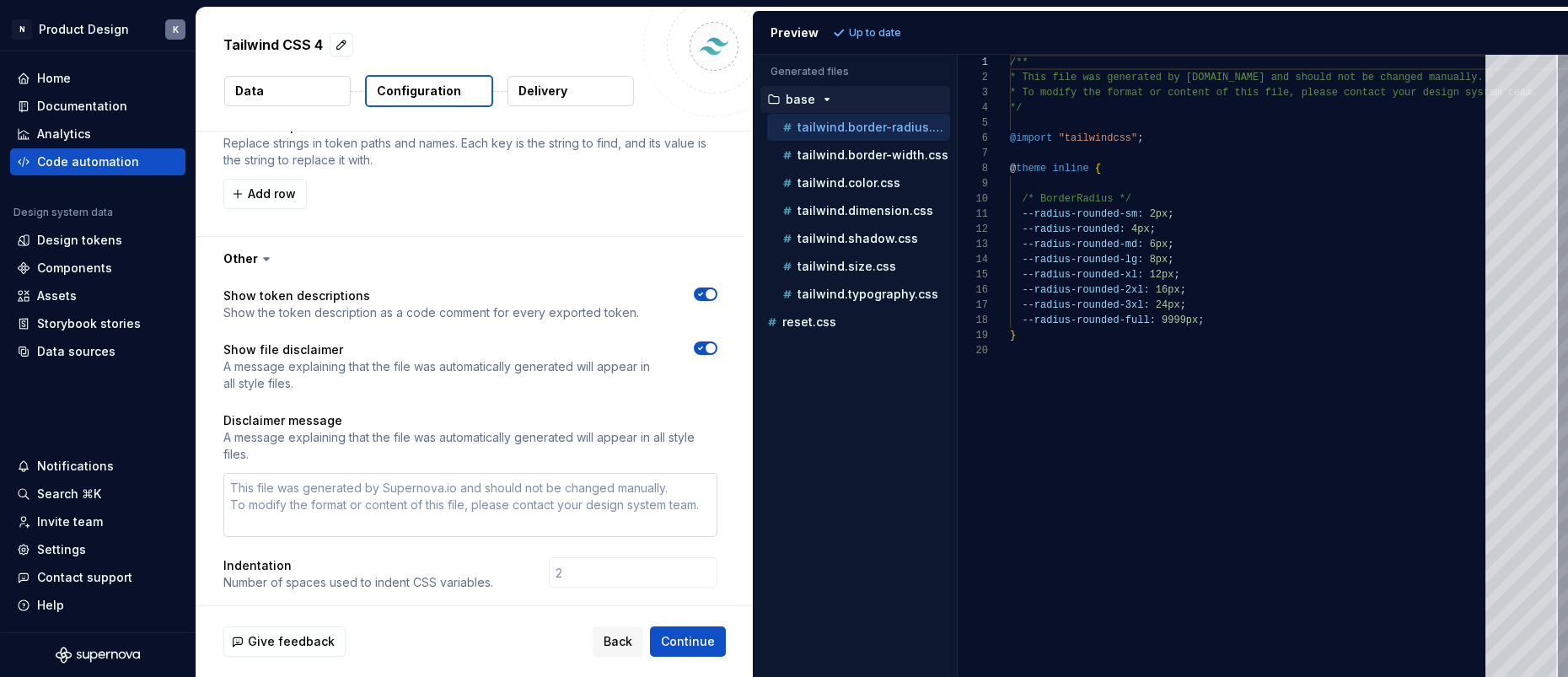
scroll to position [2711, 0]
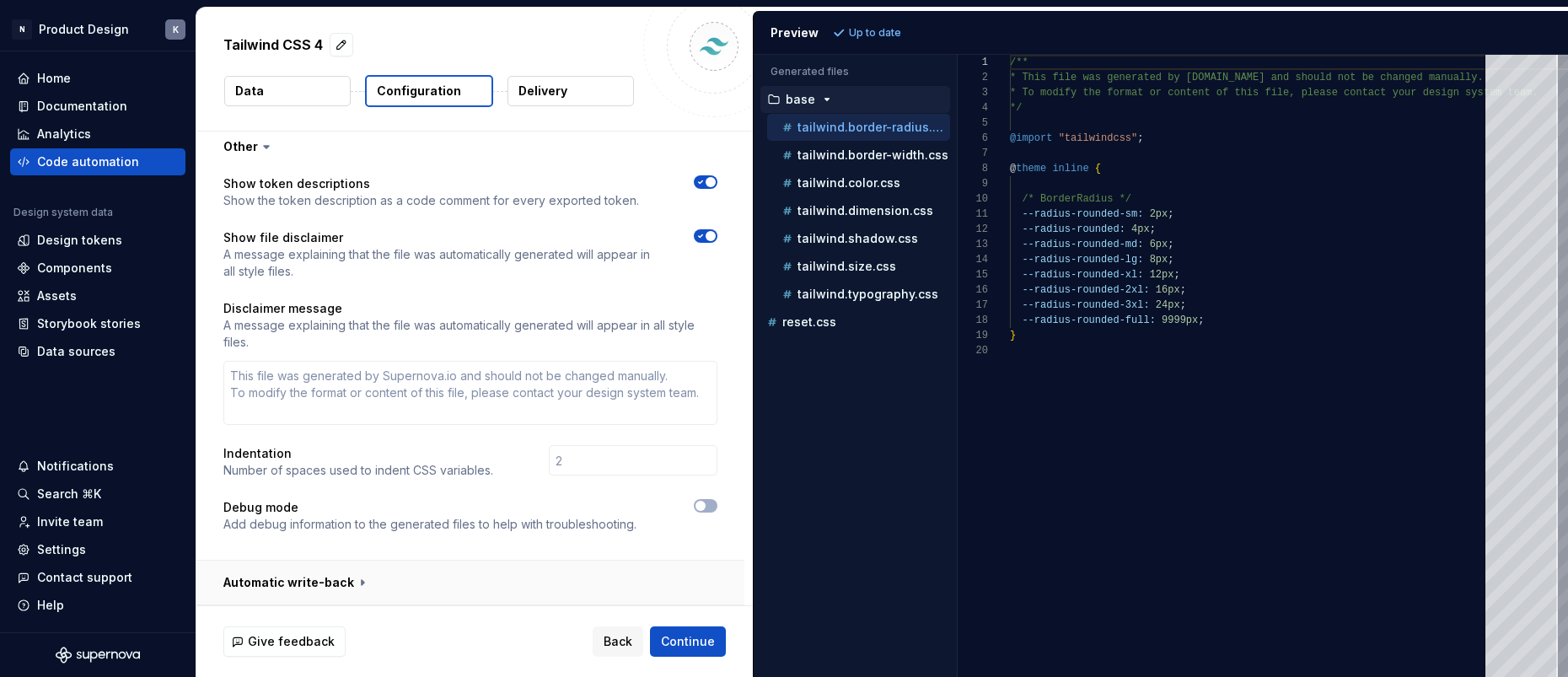
click at [341, 576] on button "button" at bounding box center [471, 582] width 548 height 44
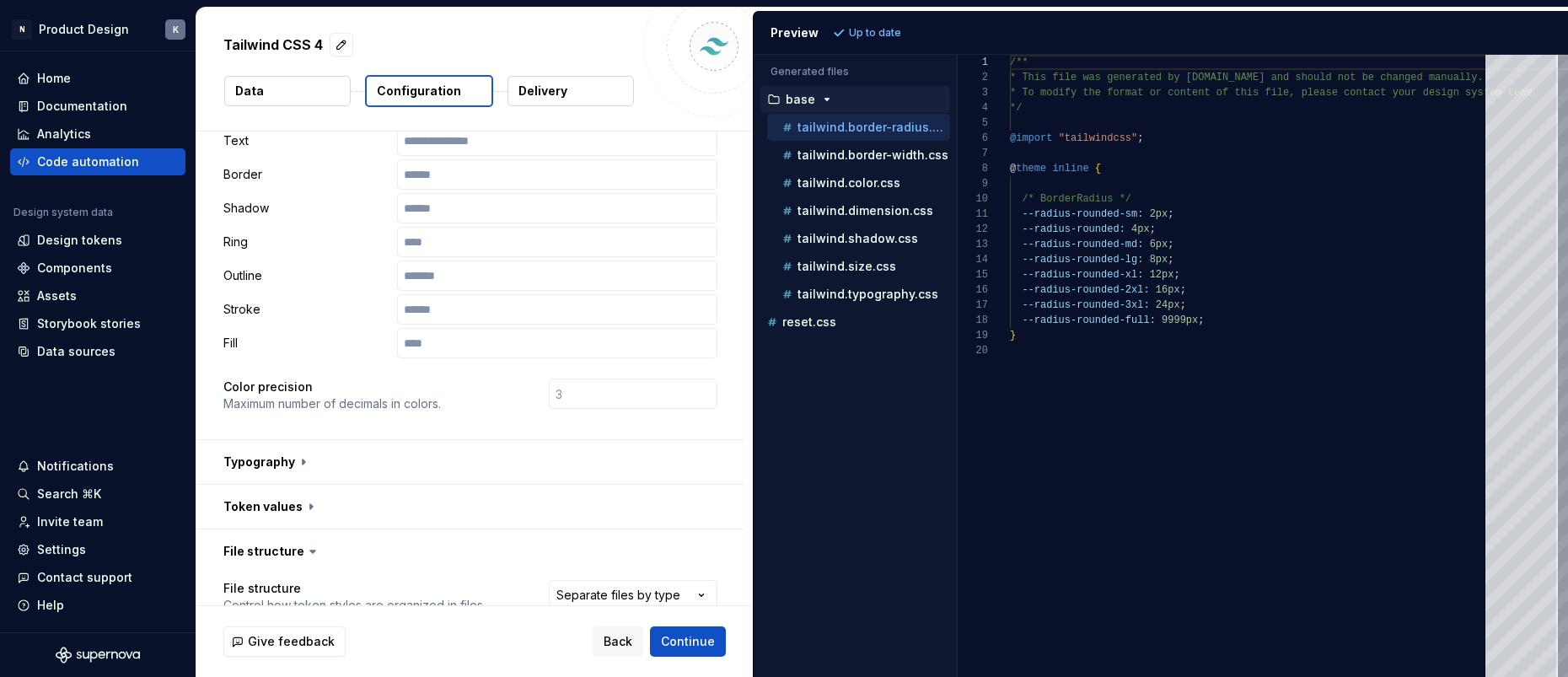
scroll to position [379, 0]
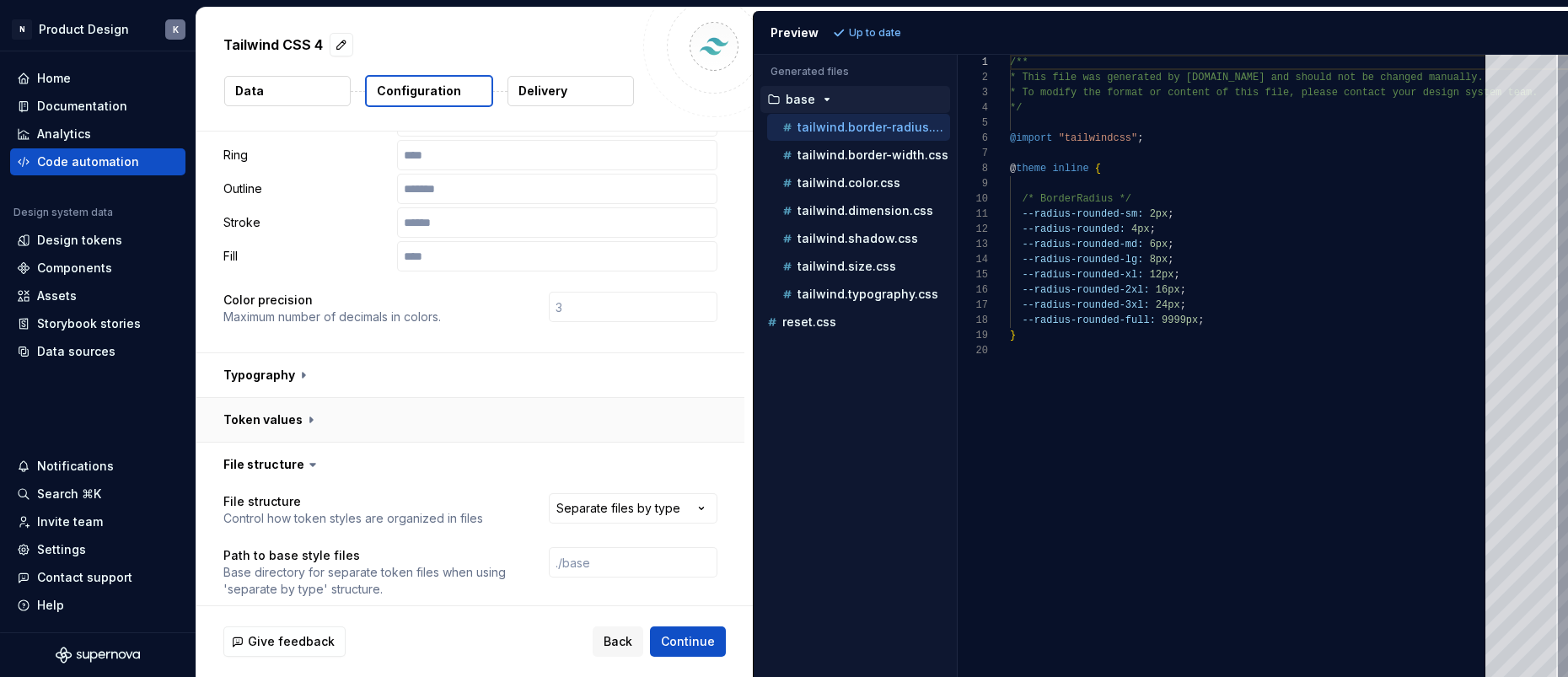
click at [309, 415] on button "button" at bounding box center [471, 419] width 548 height 44
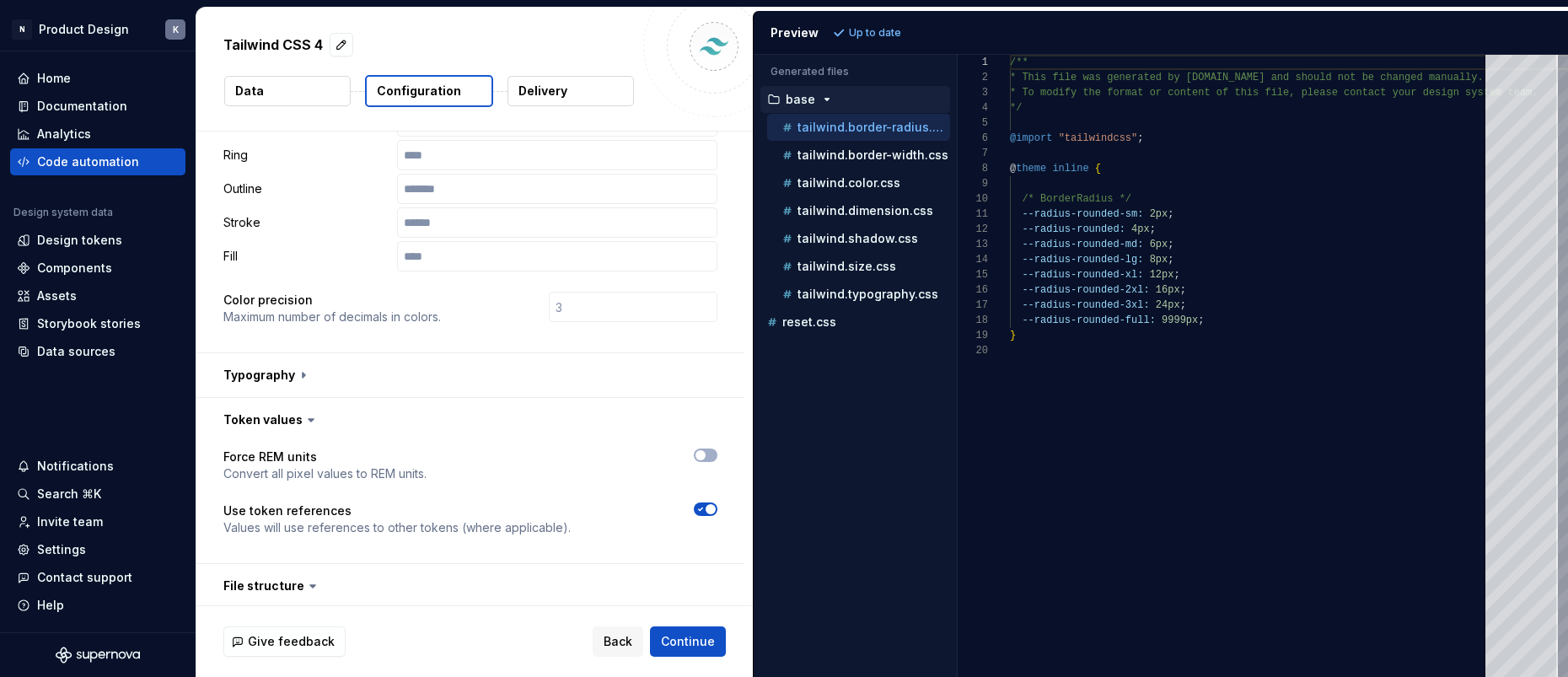
scroll to position [48, 0]
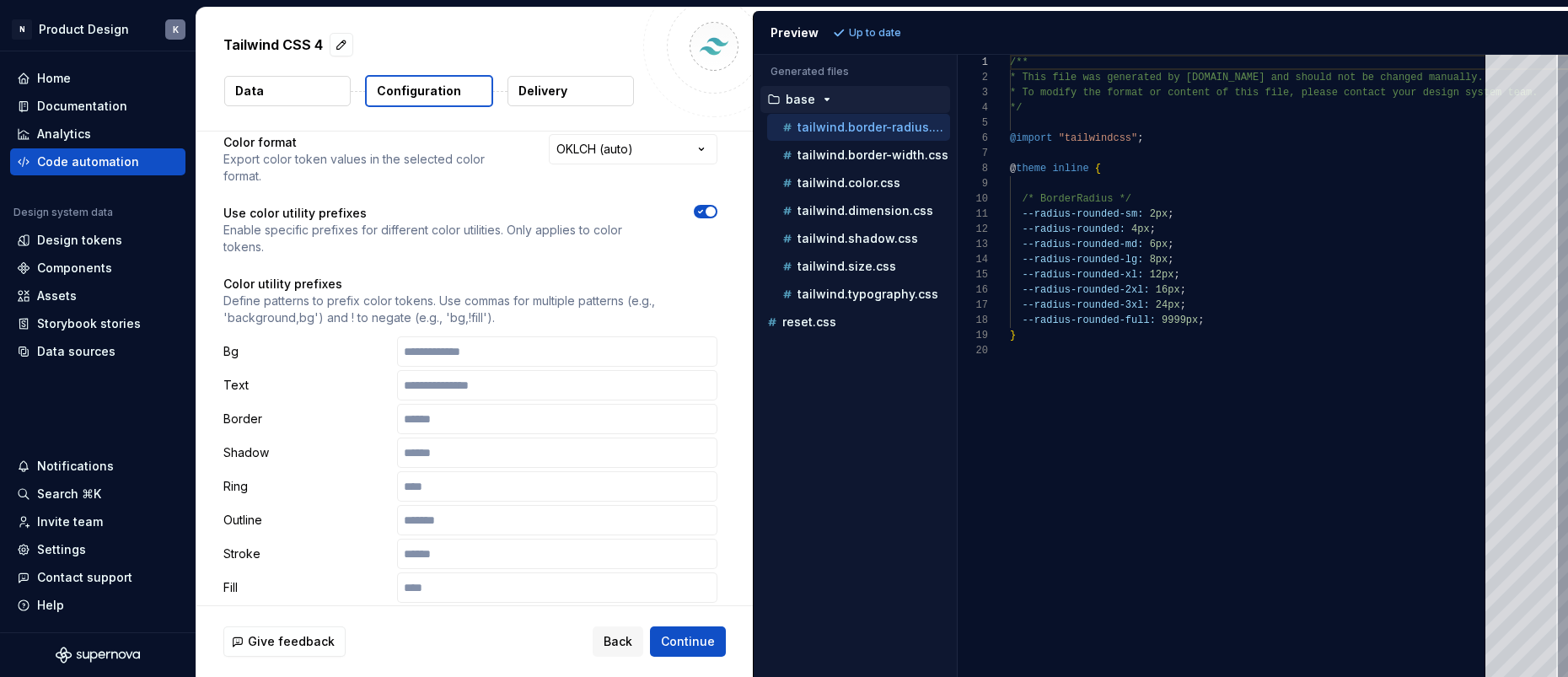
click at [308, 89] on button "Data" at bounding box center [287, 90] width 126 height 30
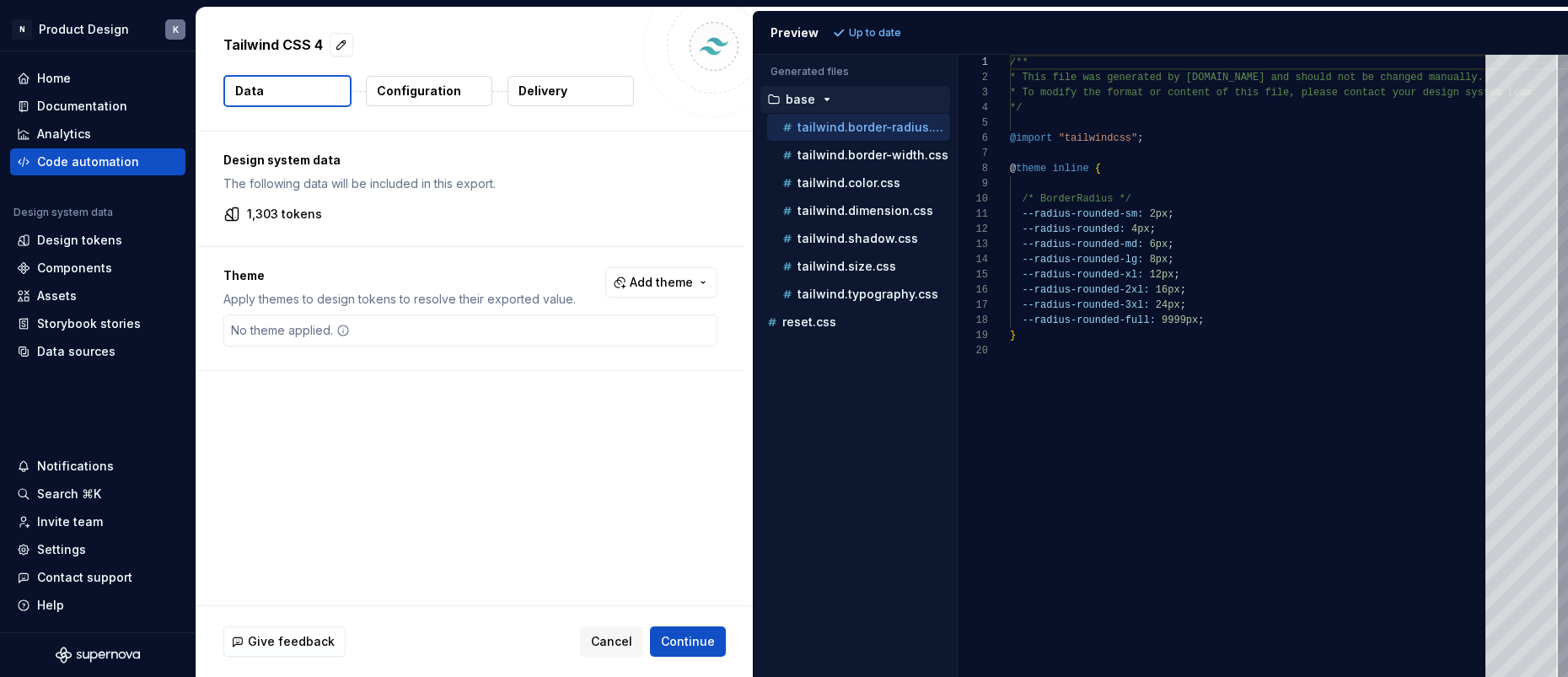
click at [683, 278] on span "Add theme" at bounding box center [662, 283] width 64 height 17
click at [570, 351] on div "Dark" at bounding box center [558, 350] width 27 height 17
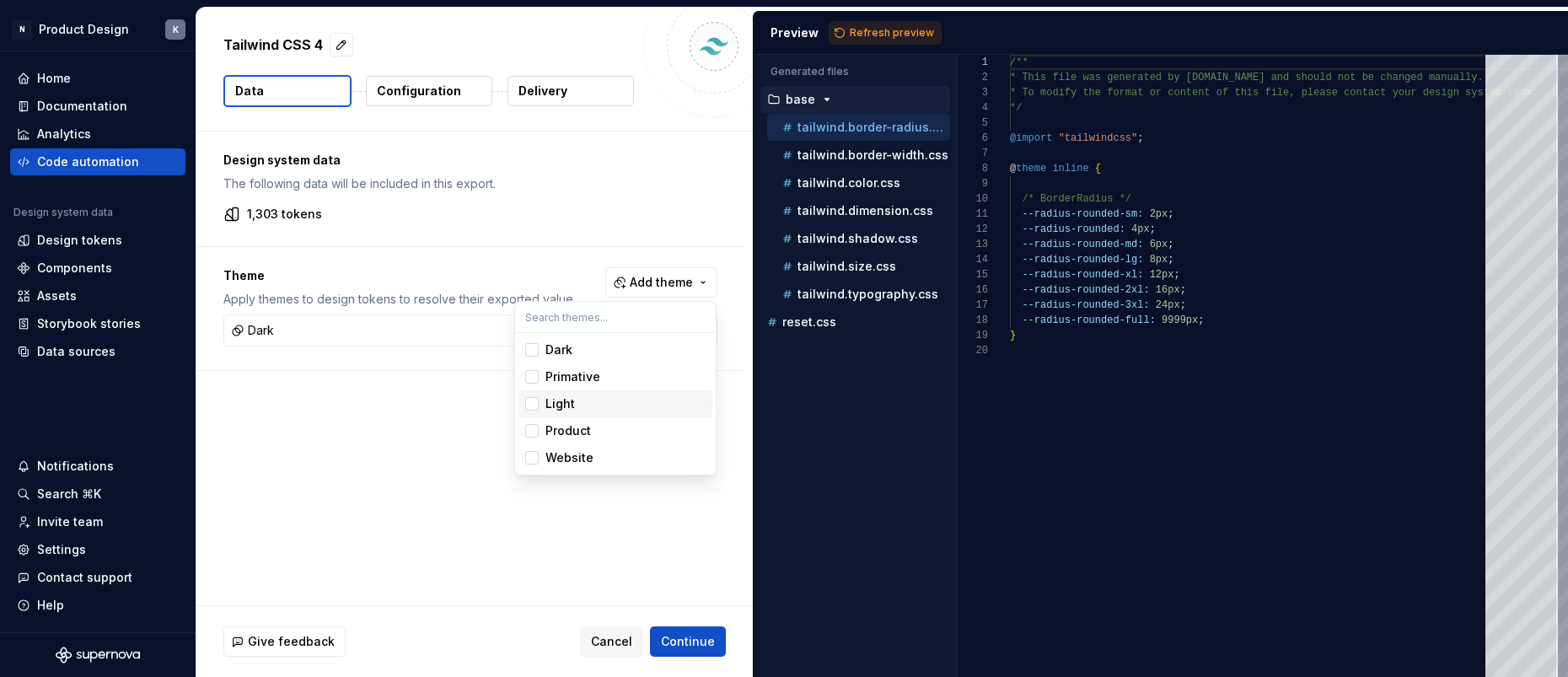
click at [568, 398] on div "Light" at bounding box center [560, 404] width 29 height 17
click at [695, 643] on html "N Product Design K Home Documentation Analytics Code automation Design system d…" at bounding box center [784, 338] width 1568 height 677
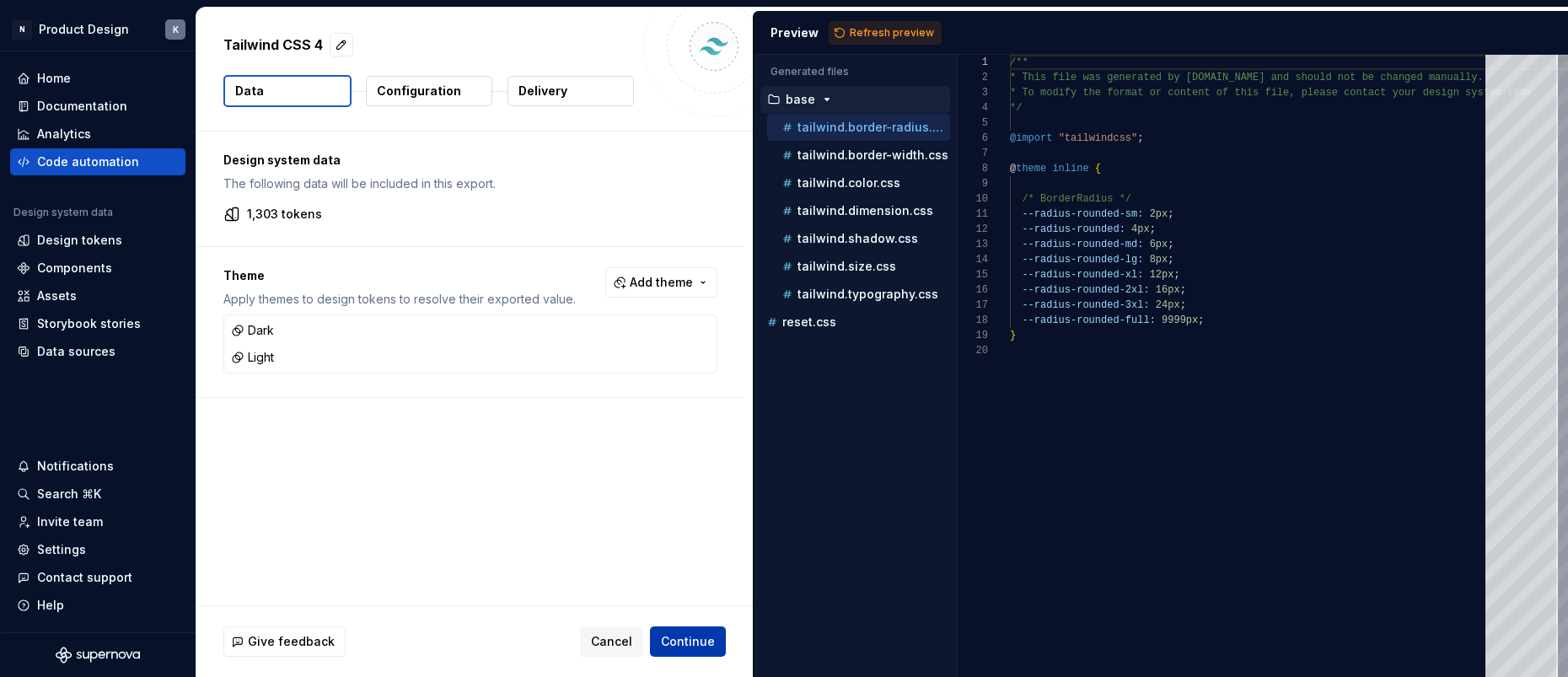
click at [688, 648] on span "Continue" at bounding box center [687, 642] width 54 height 17
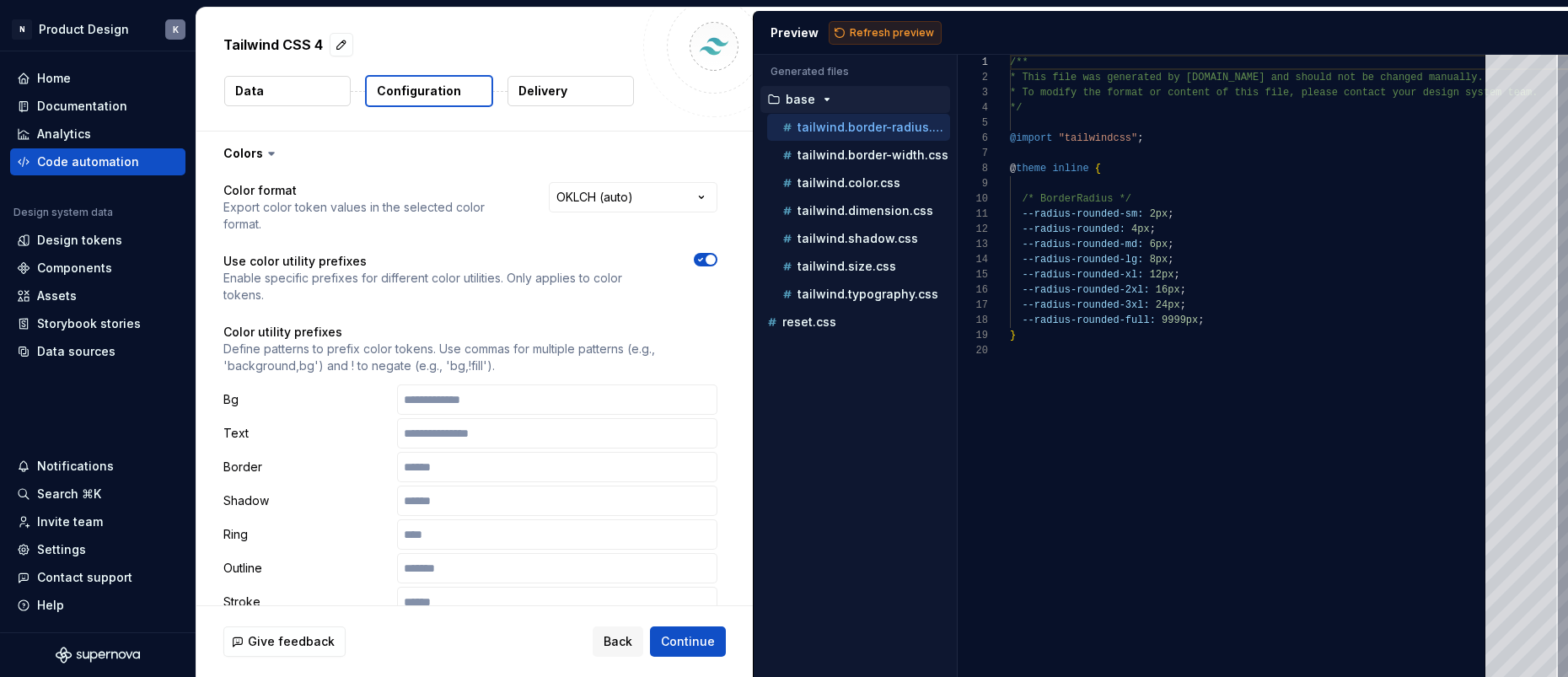
click at [872, 25] on button "Refresh preview" at bounding box center [884, 33] width 113 height 23
click at [696, 634] on span "Continue" at bounding box center [687, 642] width 54 height 17
type textarea "*"
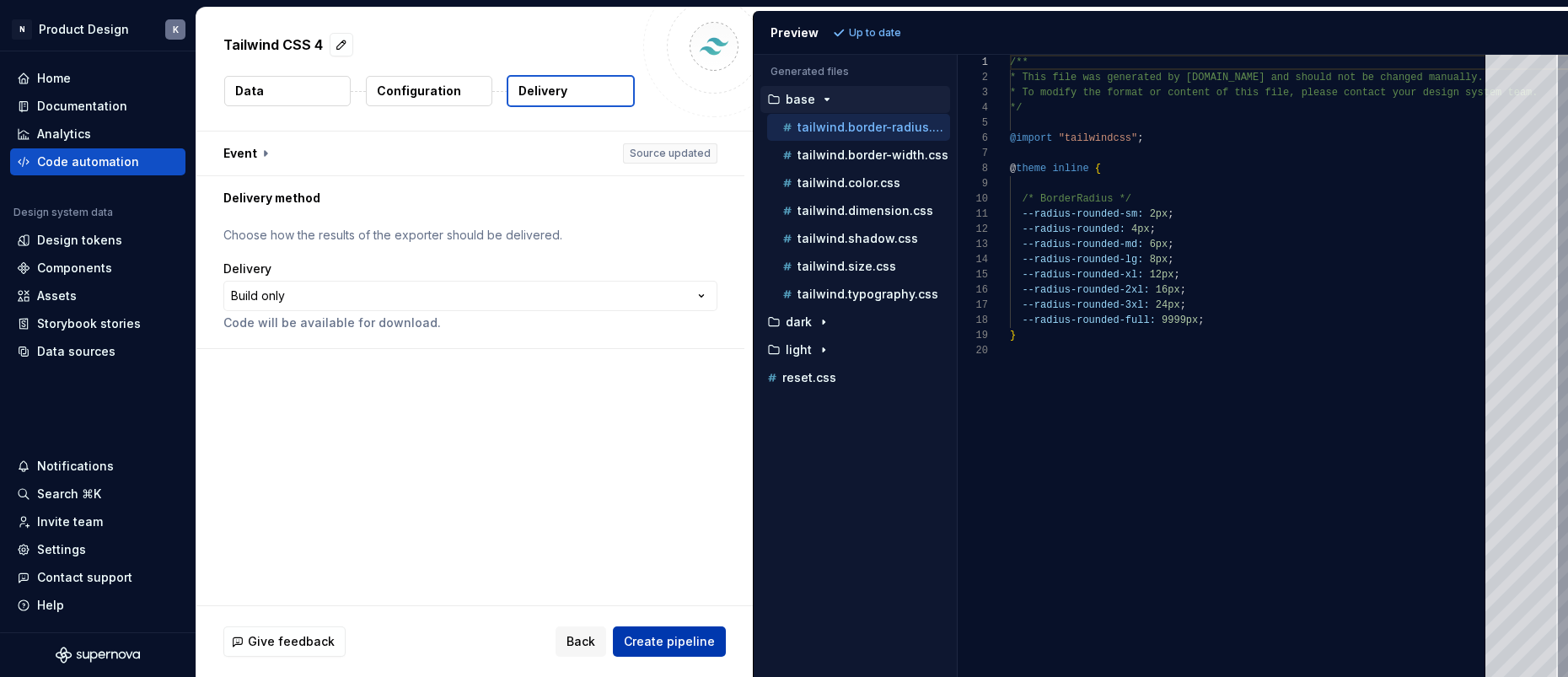
click at [668, 642] on span "Create pipeline" at bounding box center [669, 642] width 91 height 17
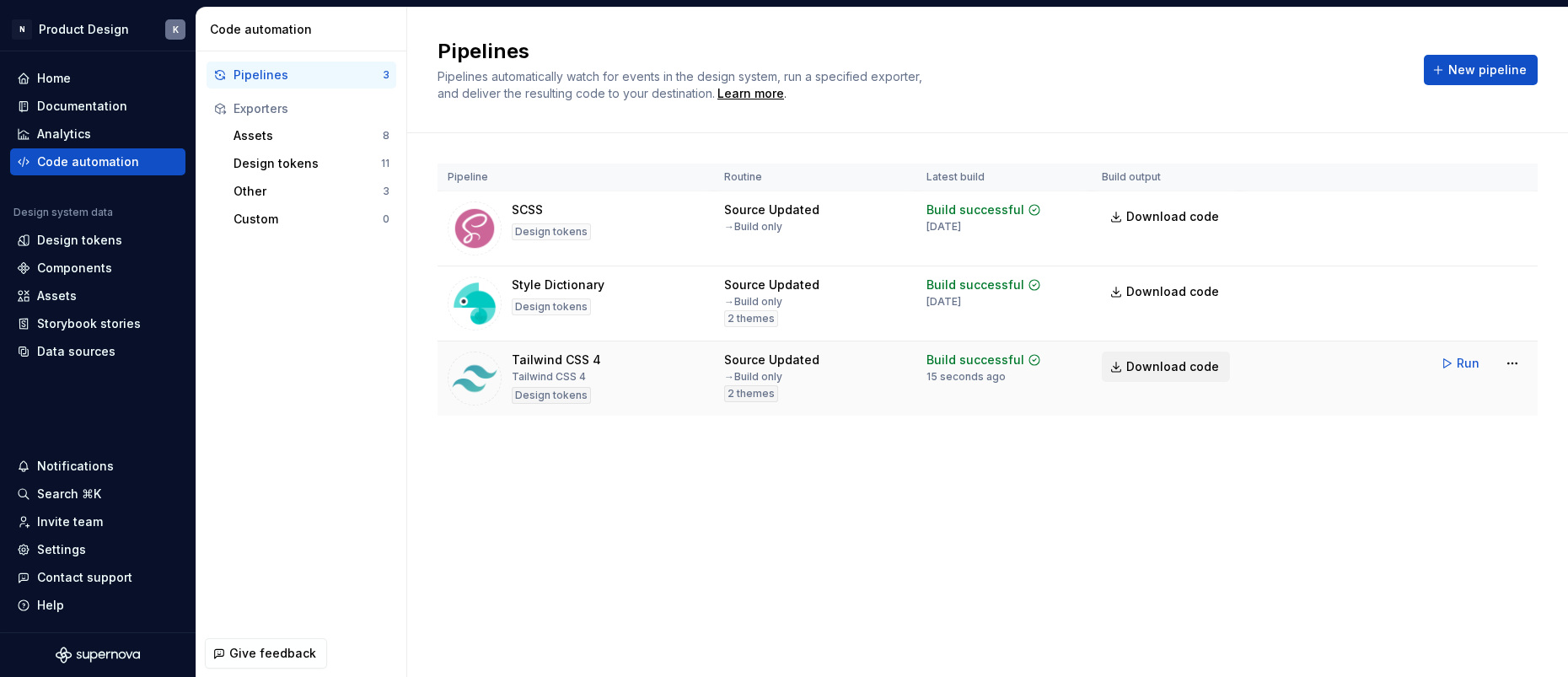
click at [1101, 369] on span "Download code" at bounding box center [1173, 367] width 93 height 17
